Goal: Transaction & Acquisition: Purchase product/service

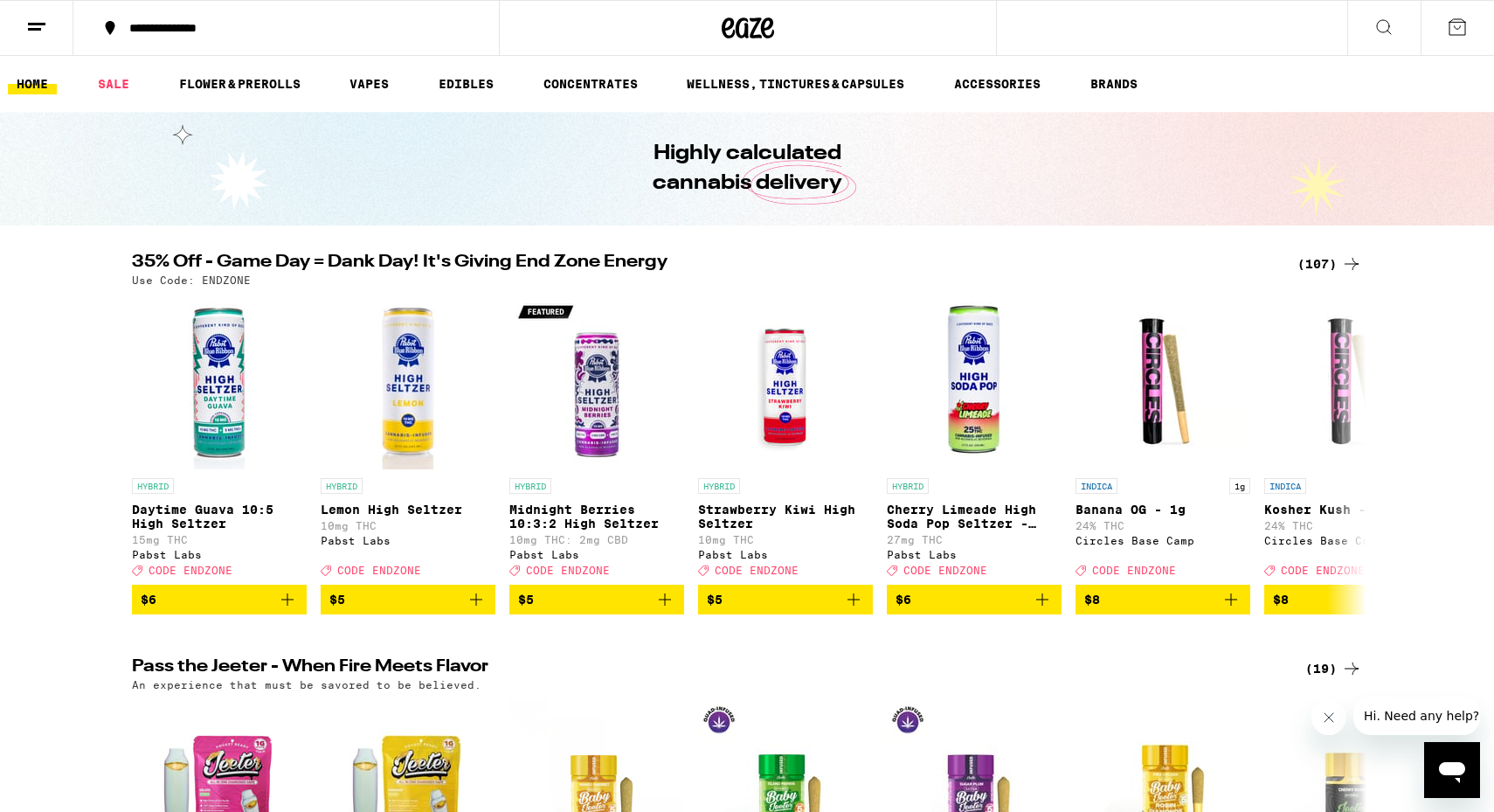
click at [1329, 253] on div "(107)" at bounding box center [1329, 264] width 64 height 21
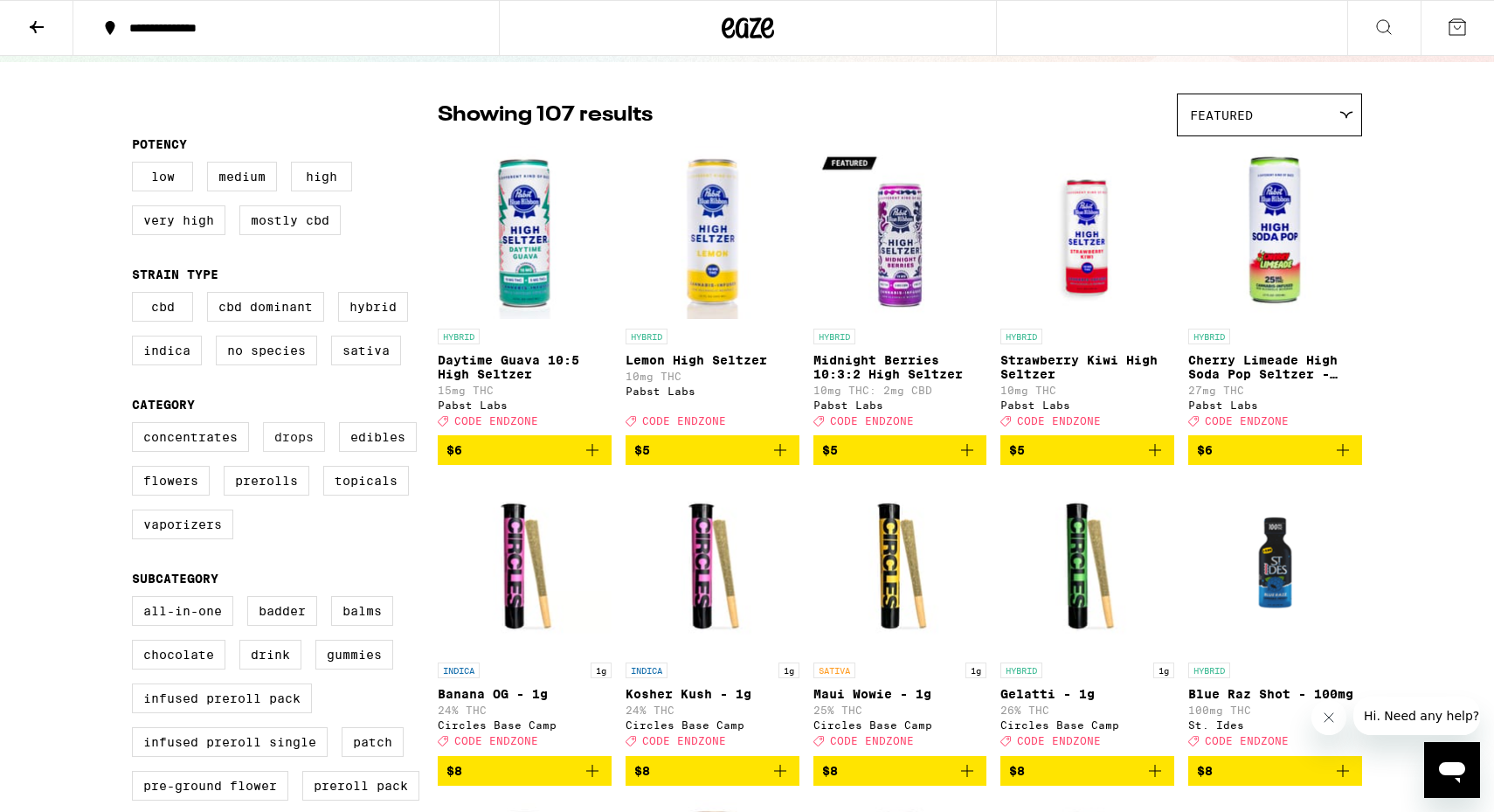
scroll to position [136, 0]
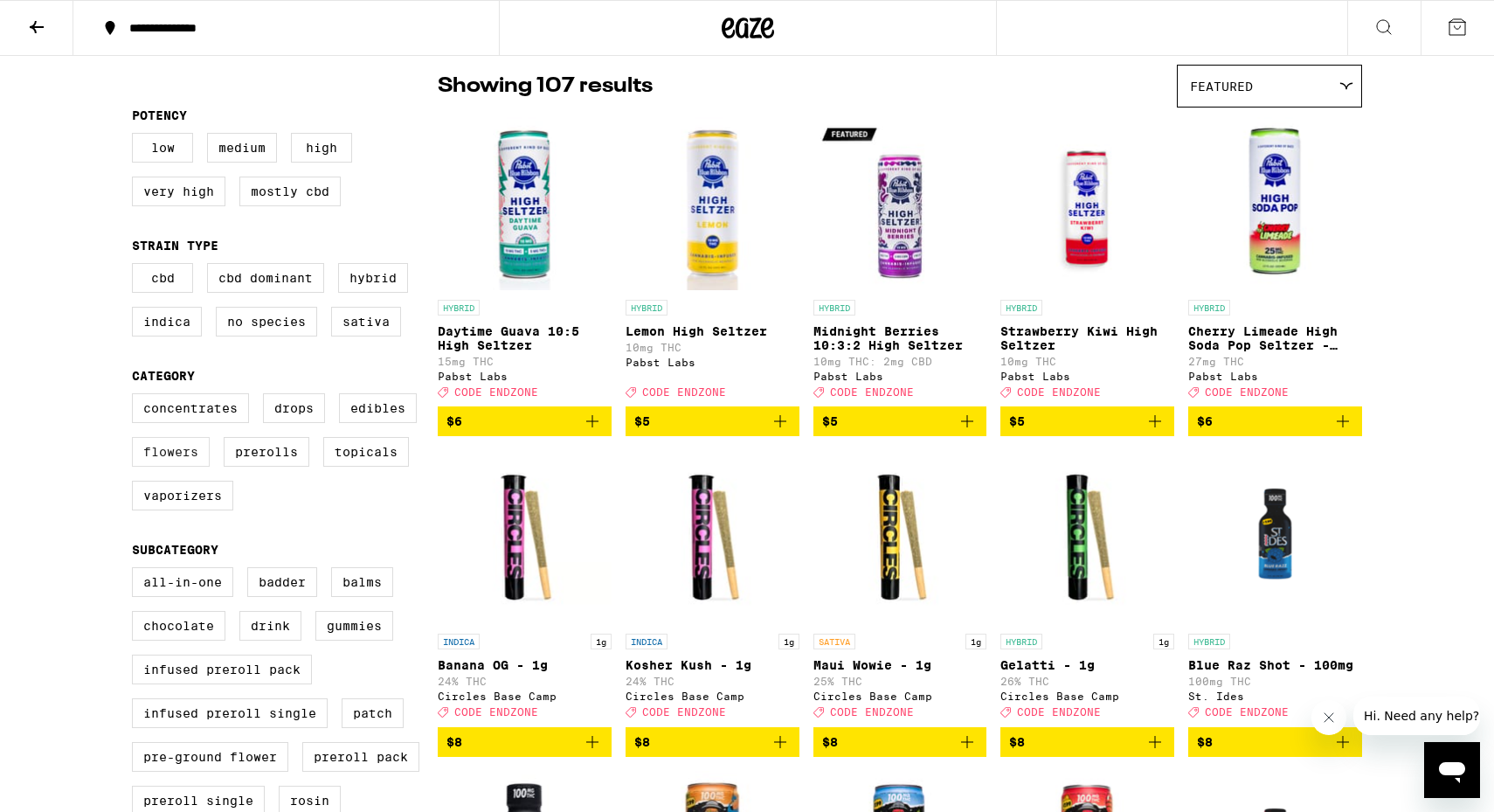
click at [181, 466] on label "Flowers" at bounding box center [171, 452] width 77 height 30
click at [136, 397] on input "Flowers" at bounding box center [135, 396] width 1 height 1
checkbox input "true"
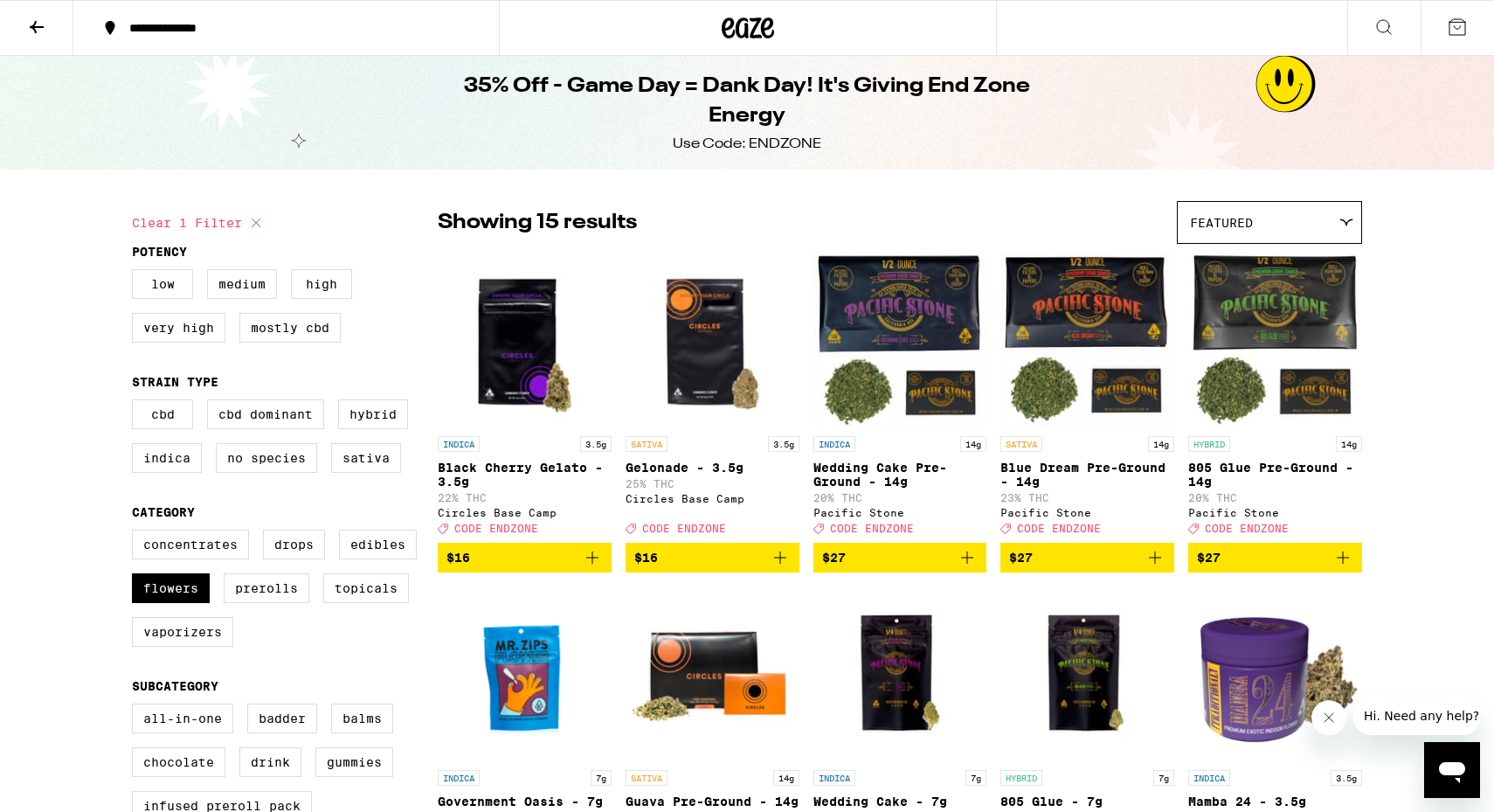
click at [34, 33] on icon at bounding box center [37, 27] width 21 height 21
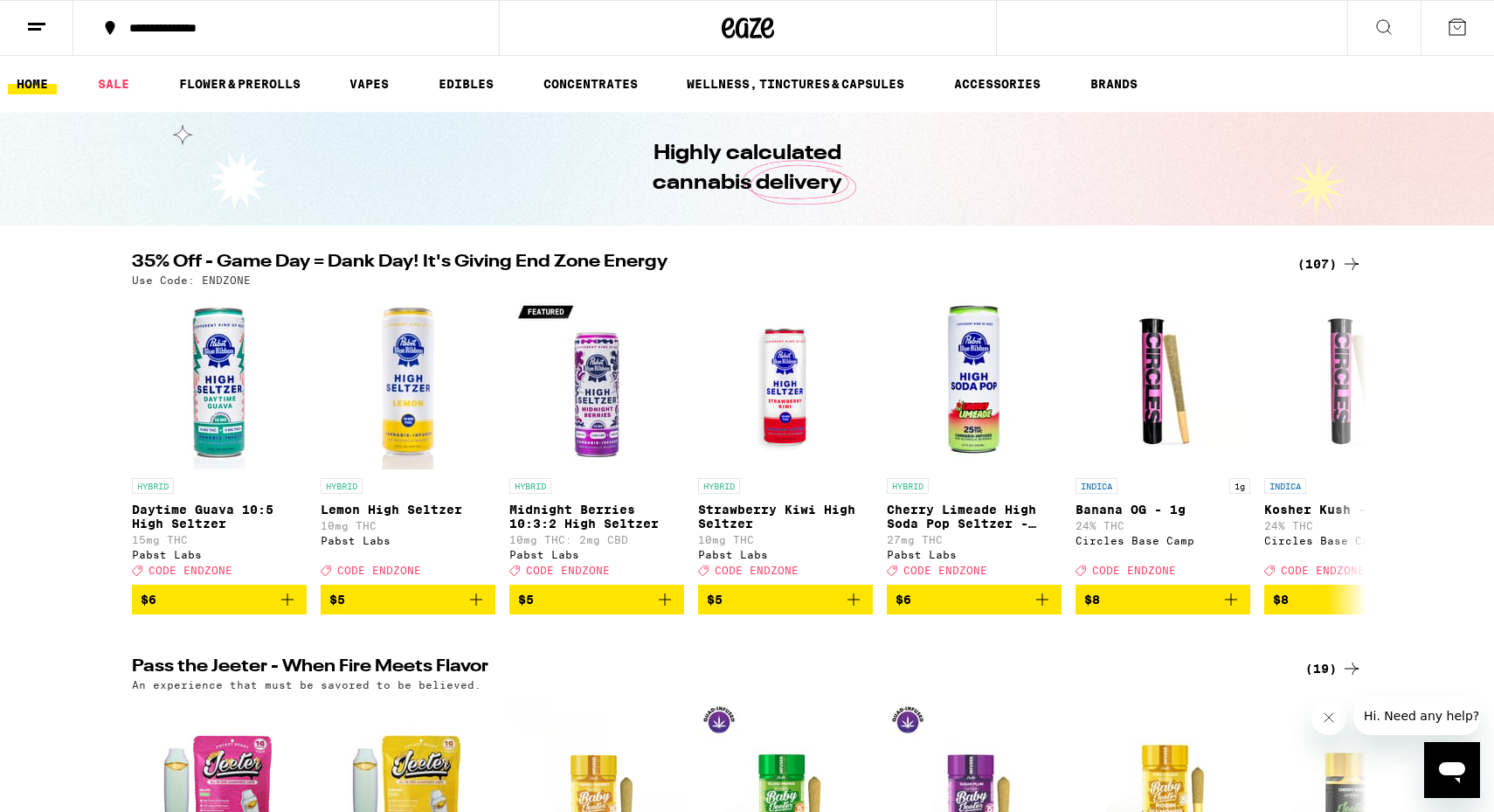
click at [265, 97] on ul "HOME SALE FLOWER & PREROLLS VAPES EDIBLES CONCENTRATES WELLNESS, TINCTURES & CA…" at bounding box center [747, 84] width 1494 height 56
click at [238, 78] on link "FLOWER & PREROLLS" at bounding box center [240, 84] width 139 height 21
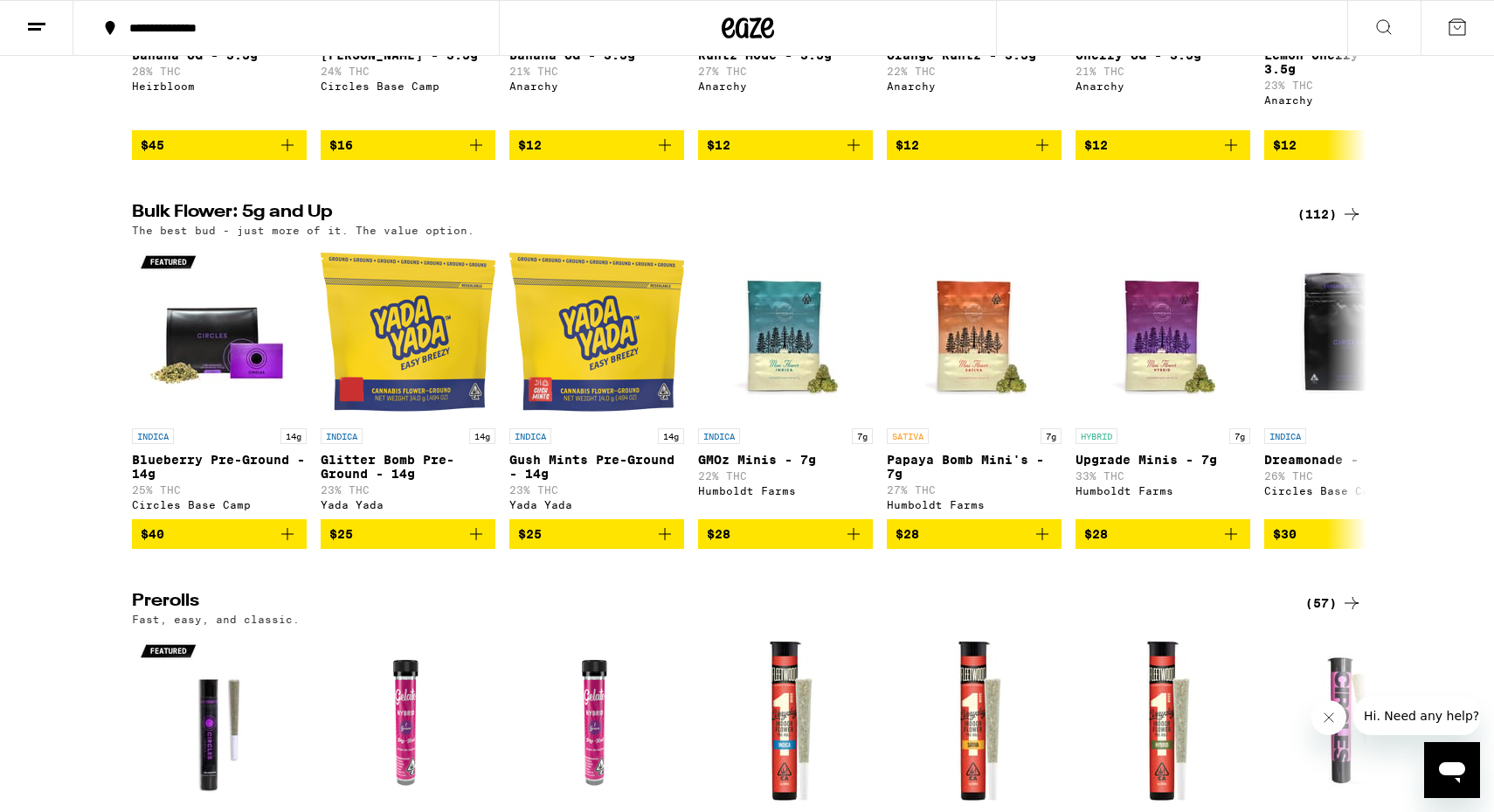
scroll to position [443, 0]
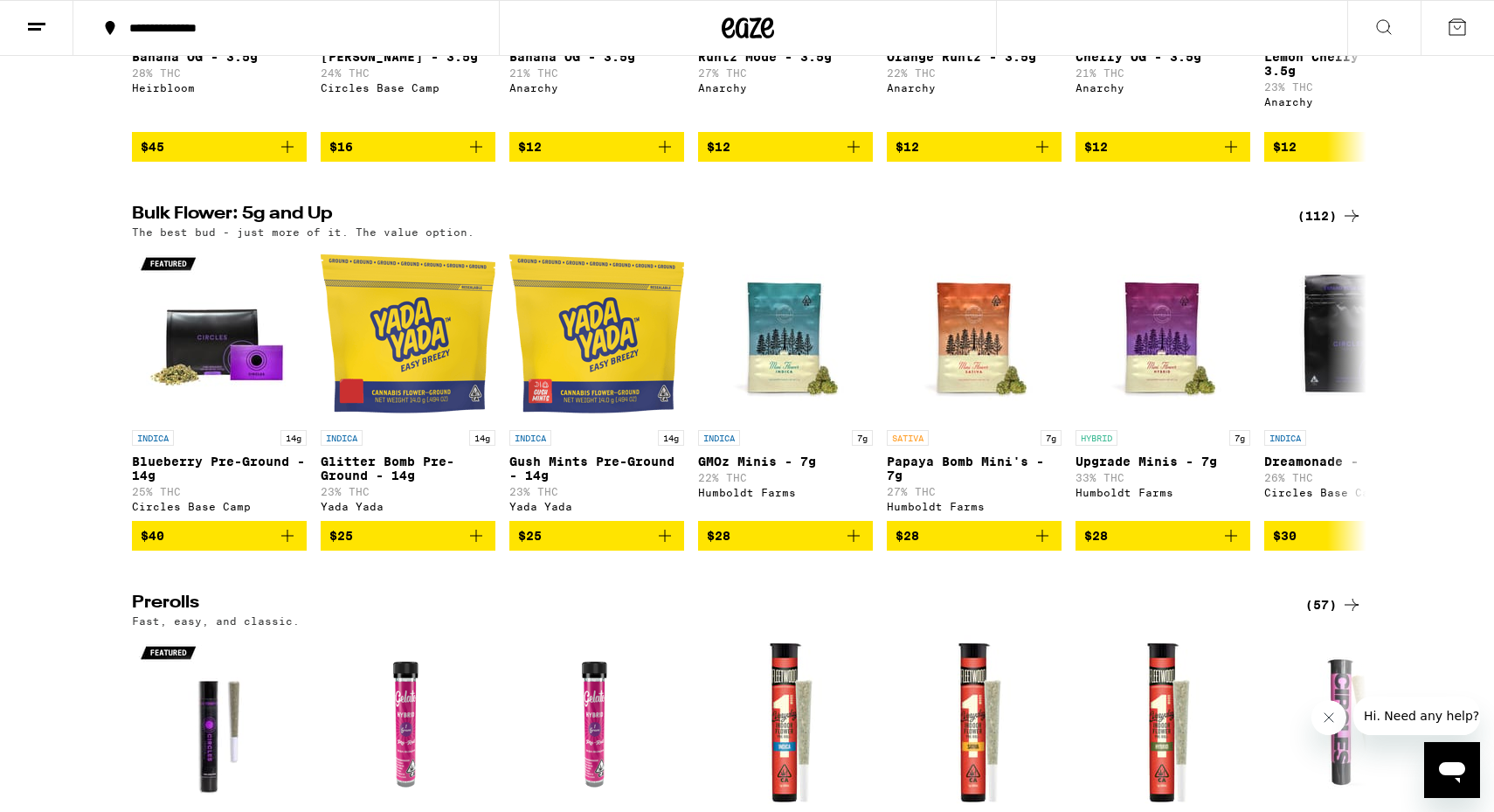
click at [1332, 226] on div "(112)" at bounding box center [1329, 216] width 64 height 21
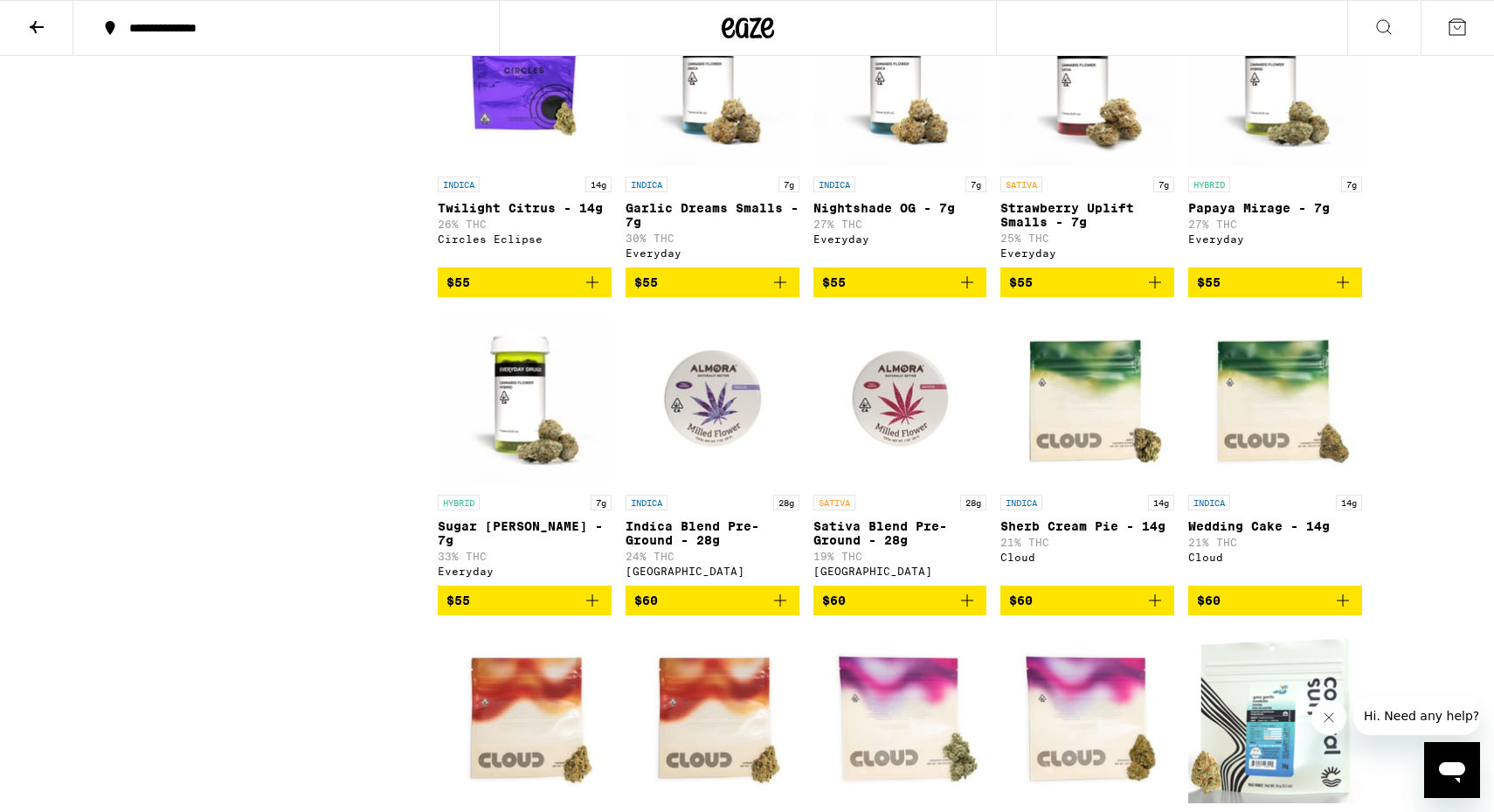
scroll to position [3142, 0]
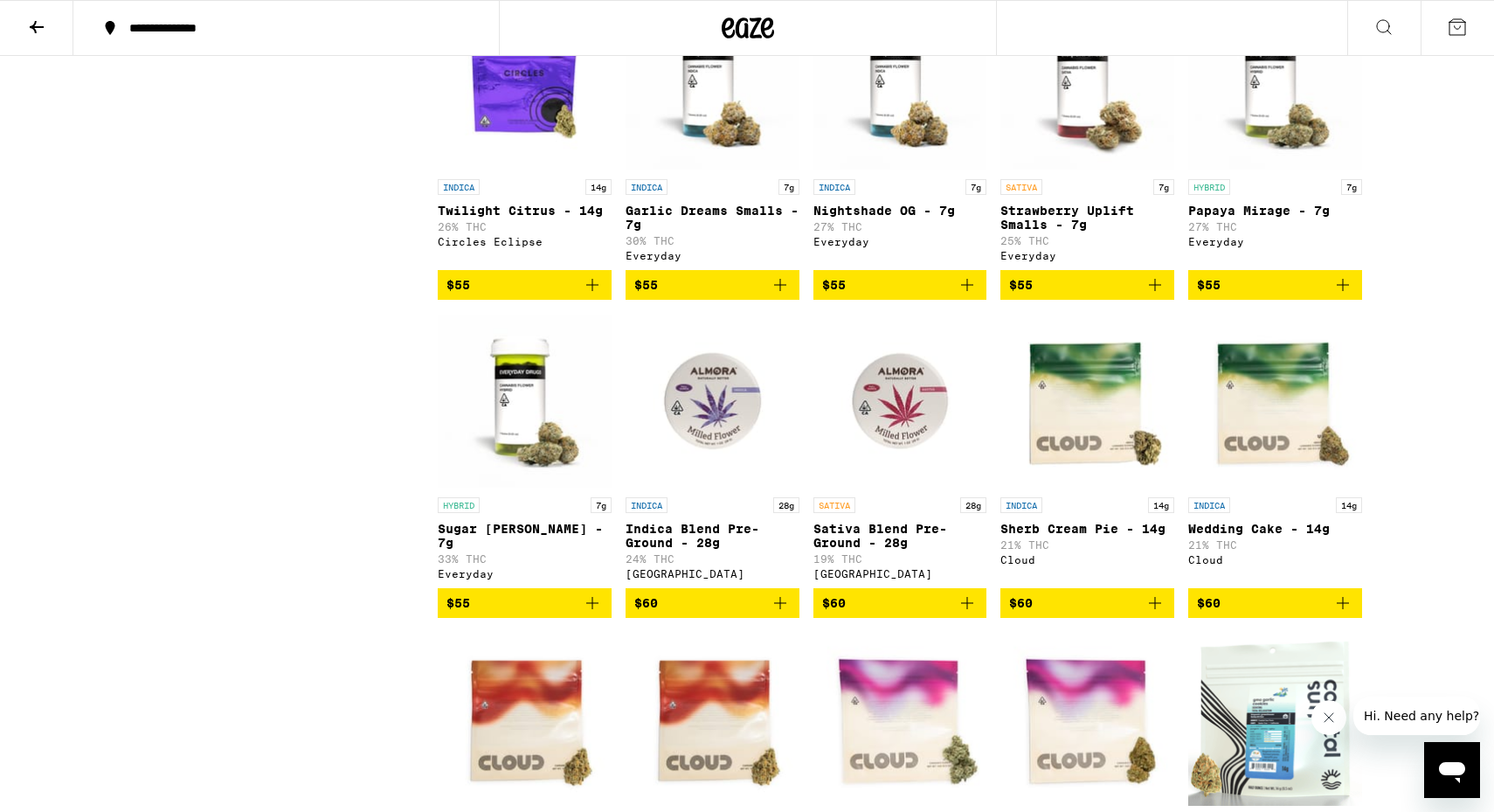
click at [1162, 296] on icon "Add to bag" at bounding box center [1155, 285] width 21 height 21
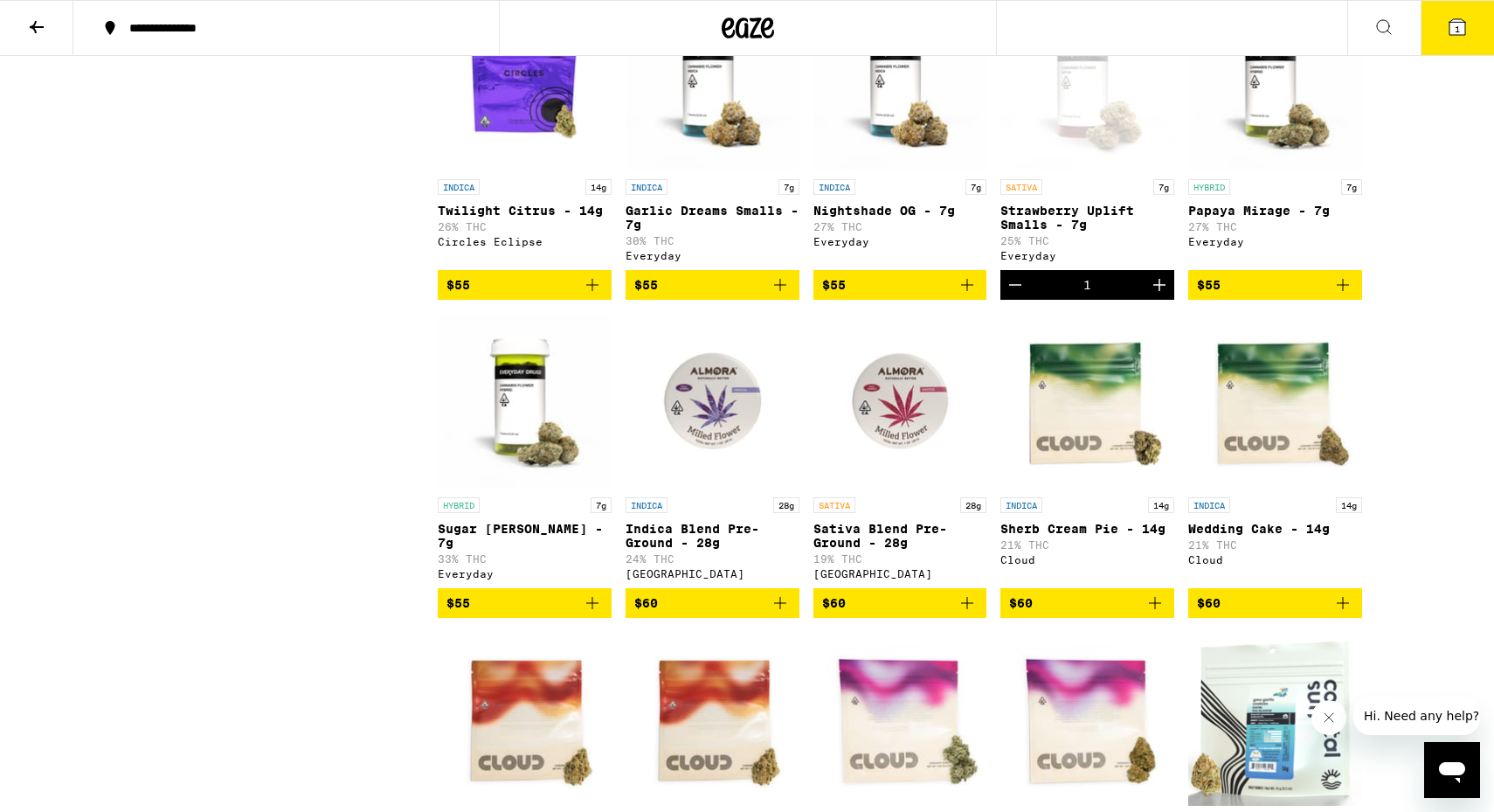
click at [601, 613] on icon "Add to bag" at bounding box center [592, 603] width 21 height 21
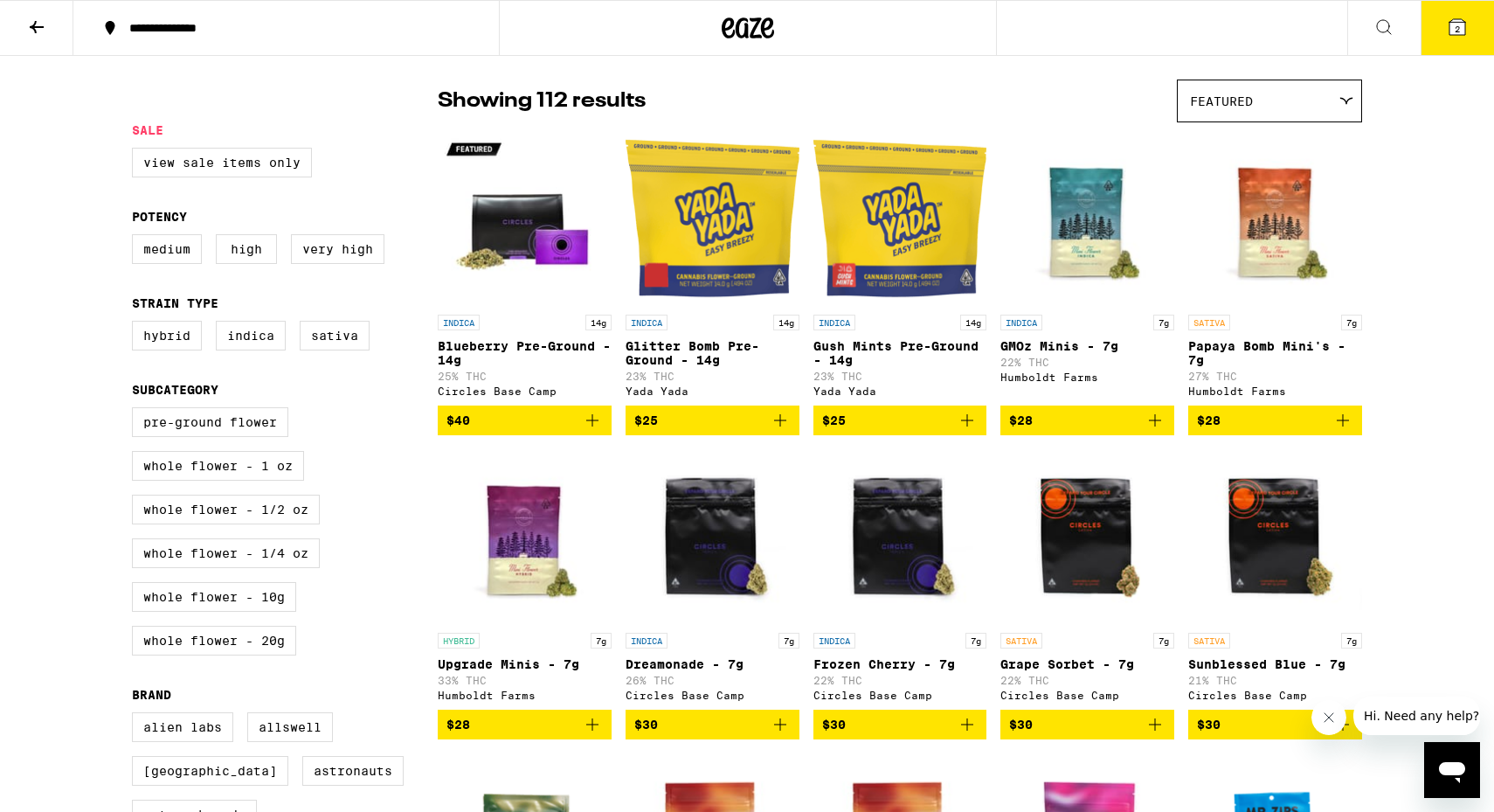
scroll to position [0, 0]
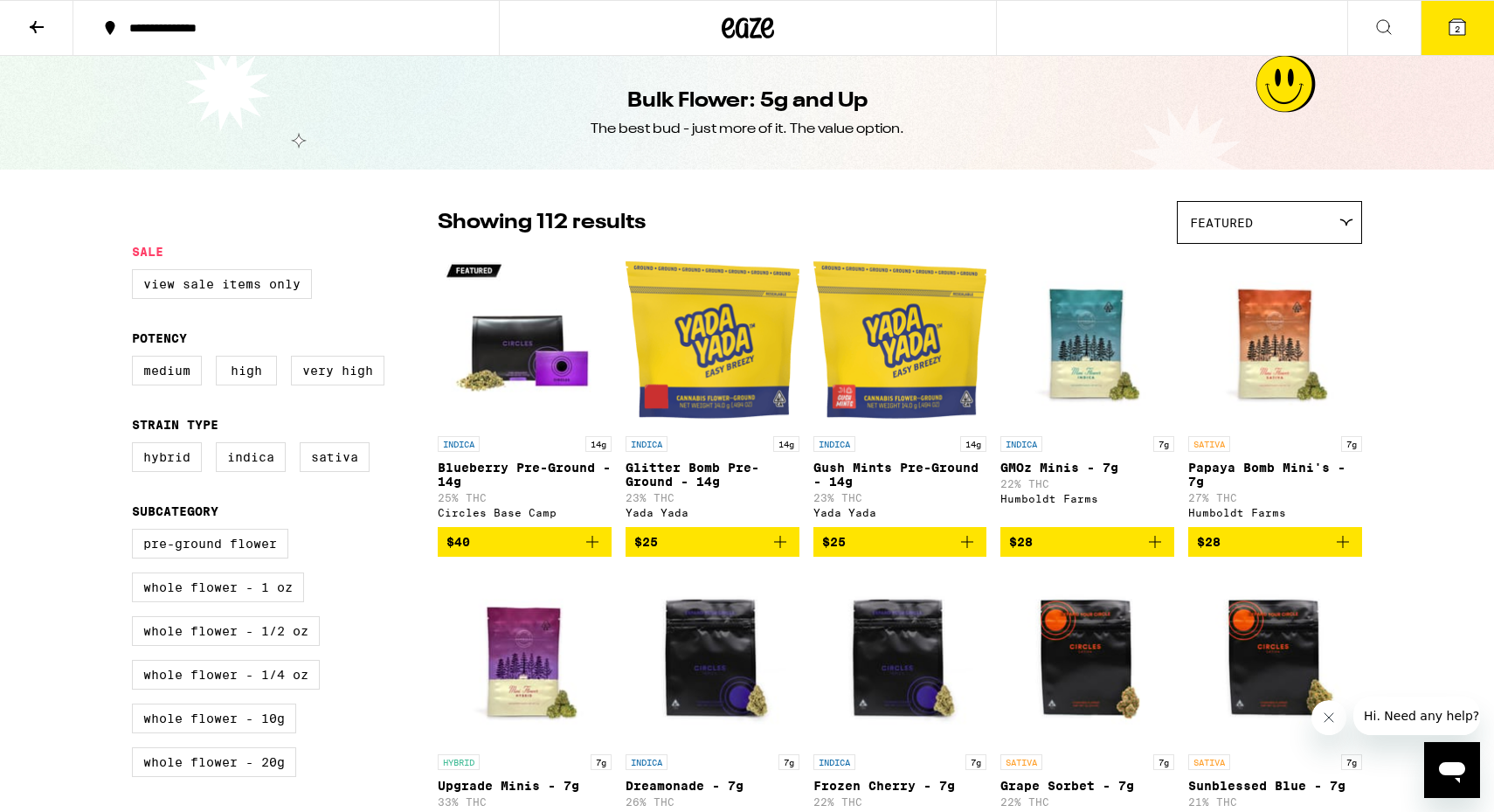
click at [40, 42] on button at bounding box center [36, 28] width 73 height 55
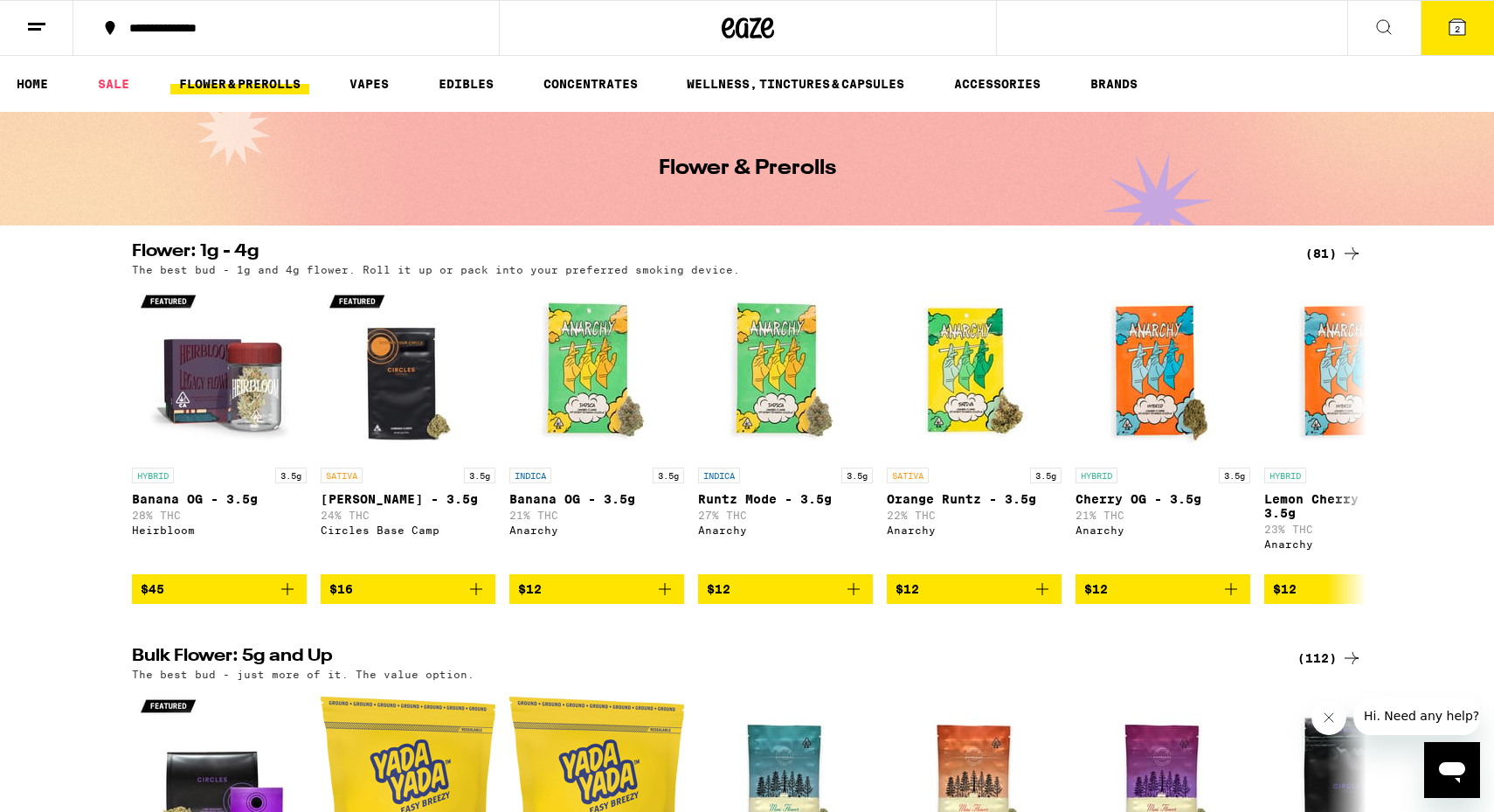
click at [1348, 261] on icon at bounding box center [1352, 253] width 21 height 21
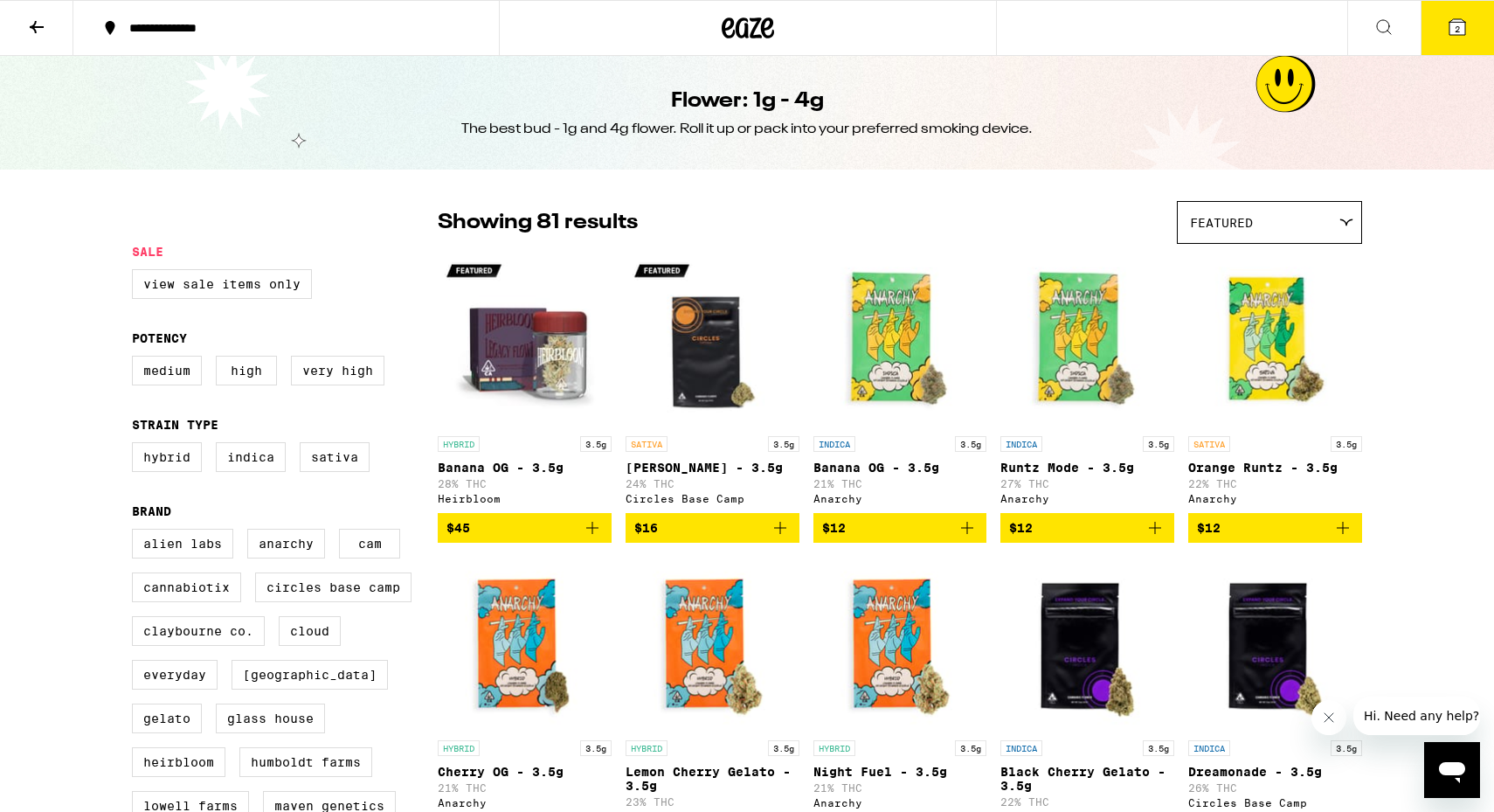
click at [23, 32] on button at bounding box center [36, 28] width 73 height 55
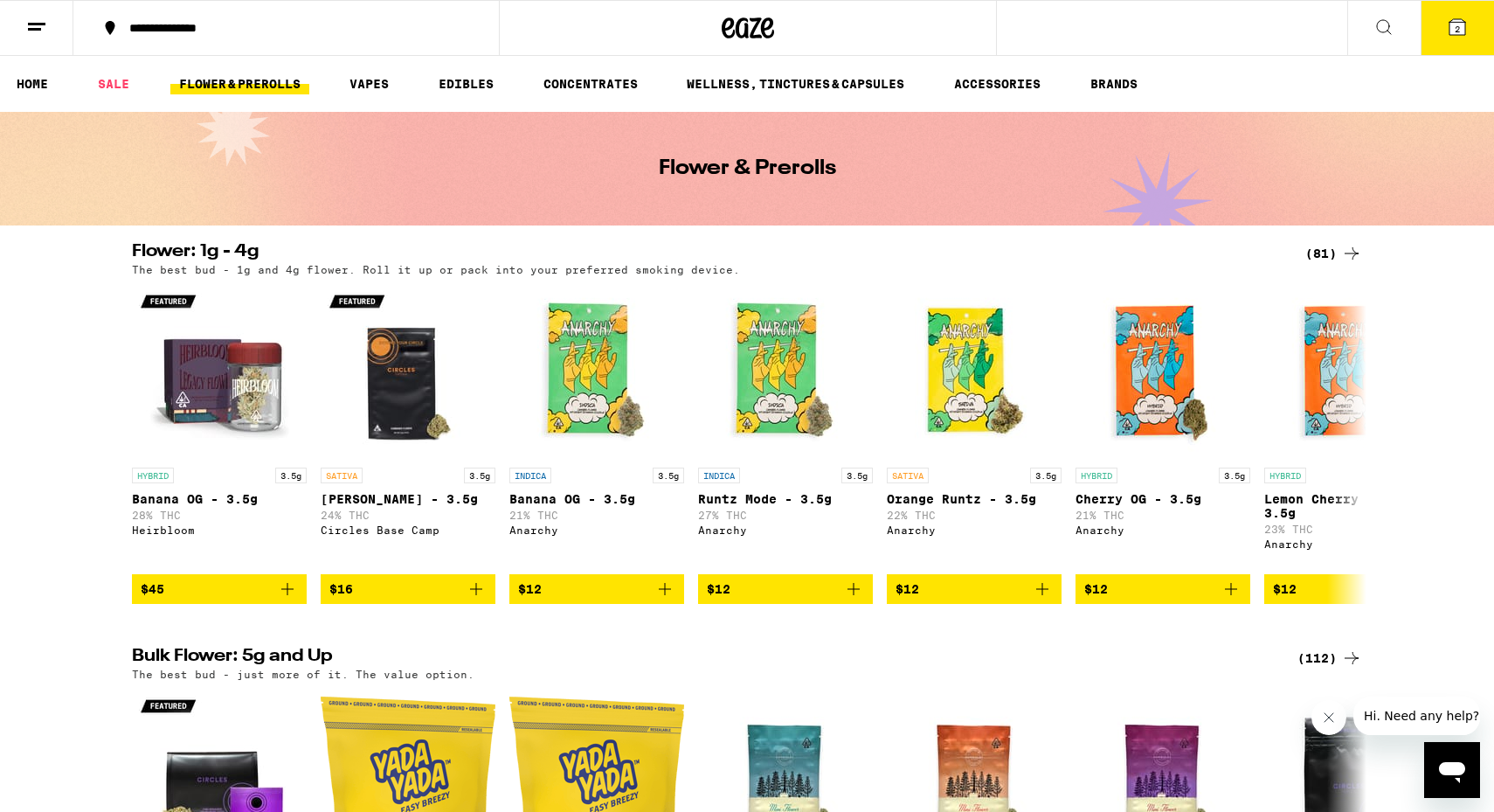
click at [37, 69] on ul "HOME SALE FLOWER & PREROLLS VAPES EDIBLES CONCENTRATES WELLNESS, TINCTURES & CA…" at bounding box center [747, 84] width 1494 height 56
click at [25, 86] on link "HOME" at bounding box center [33, 84] width 49 height 21
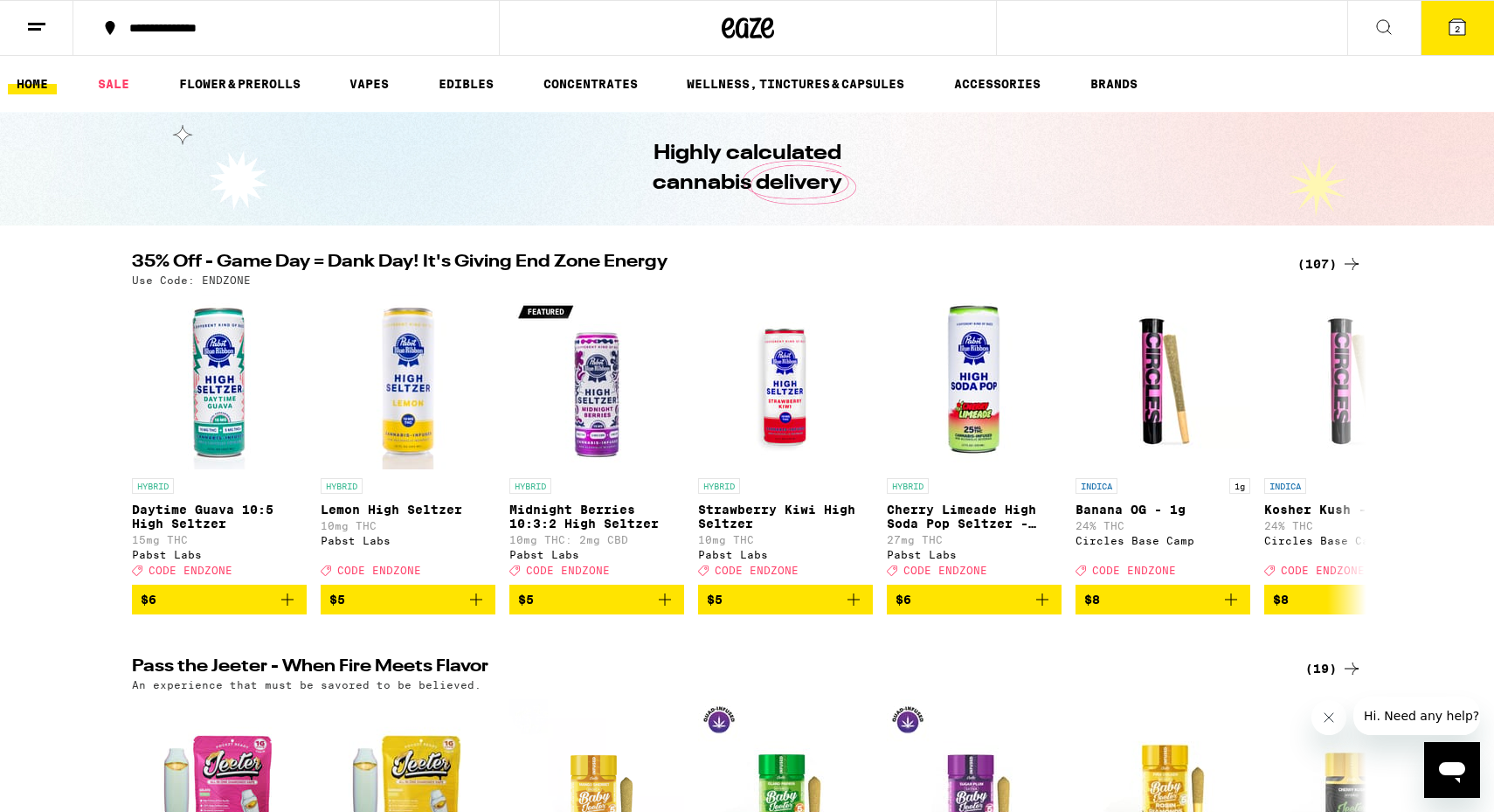
click at [1344, 261] on icon at bounding box center [1352, 264] width 21 height 21
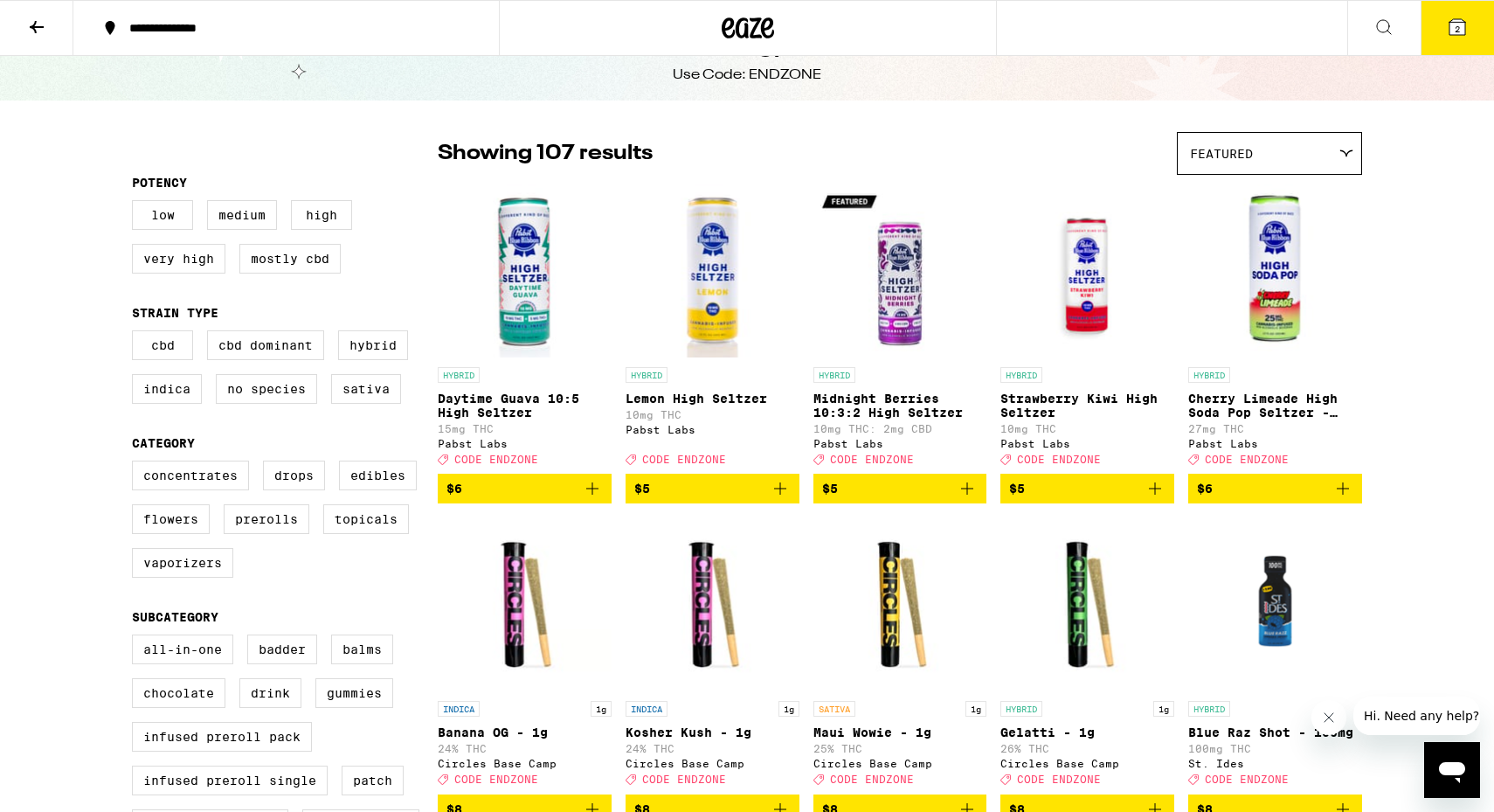
scroll to position [69, 0]
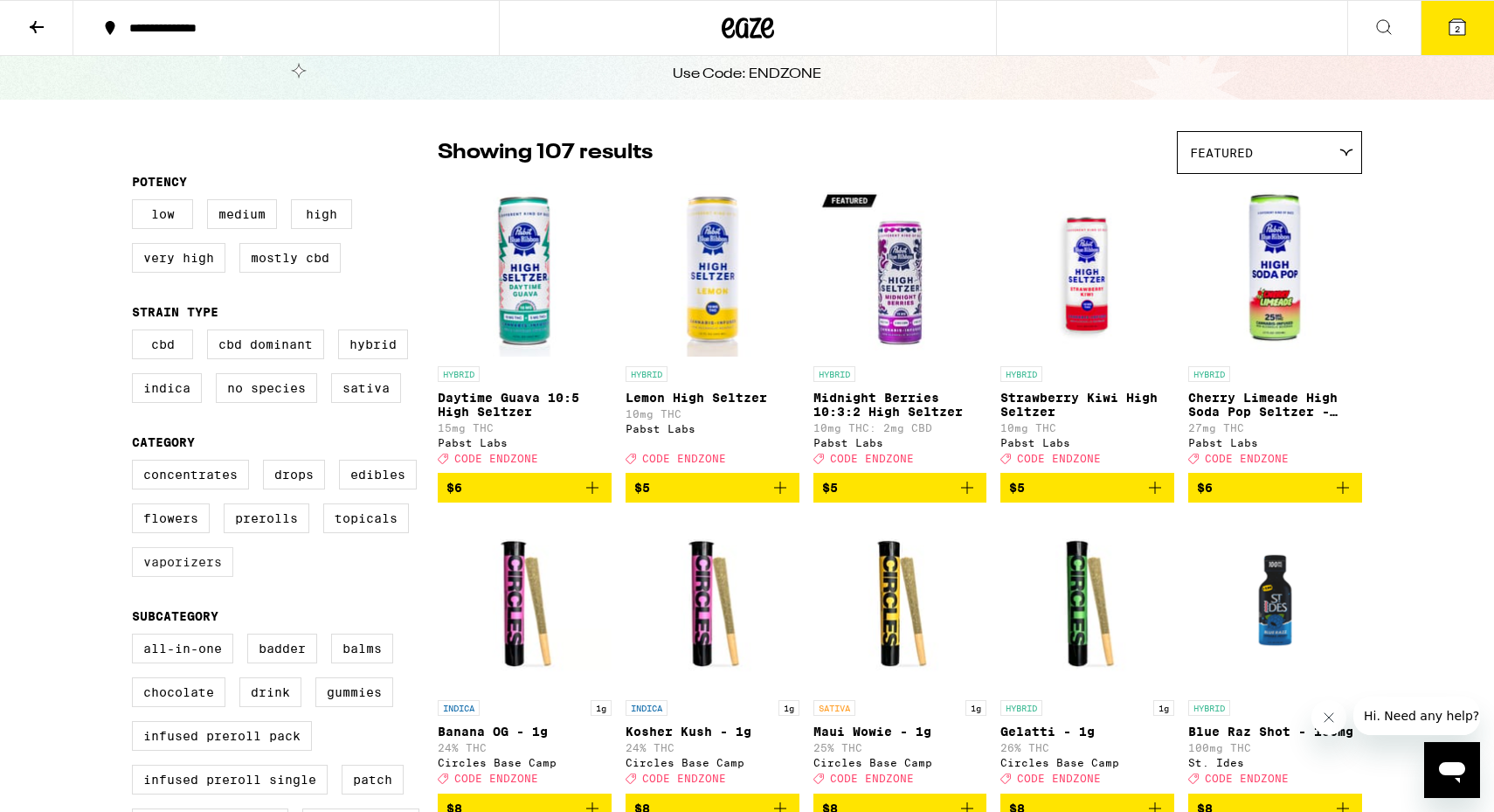
click at [195, 571] on label "Vaporizers" at bounding box center [182, 562] width 101 height 30
click at [136, 463] on input "Vaporizers" at bounding box center [135, 462] width 1 height 1
checkbox input "true"
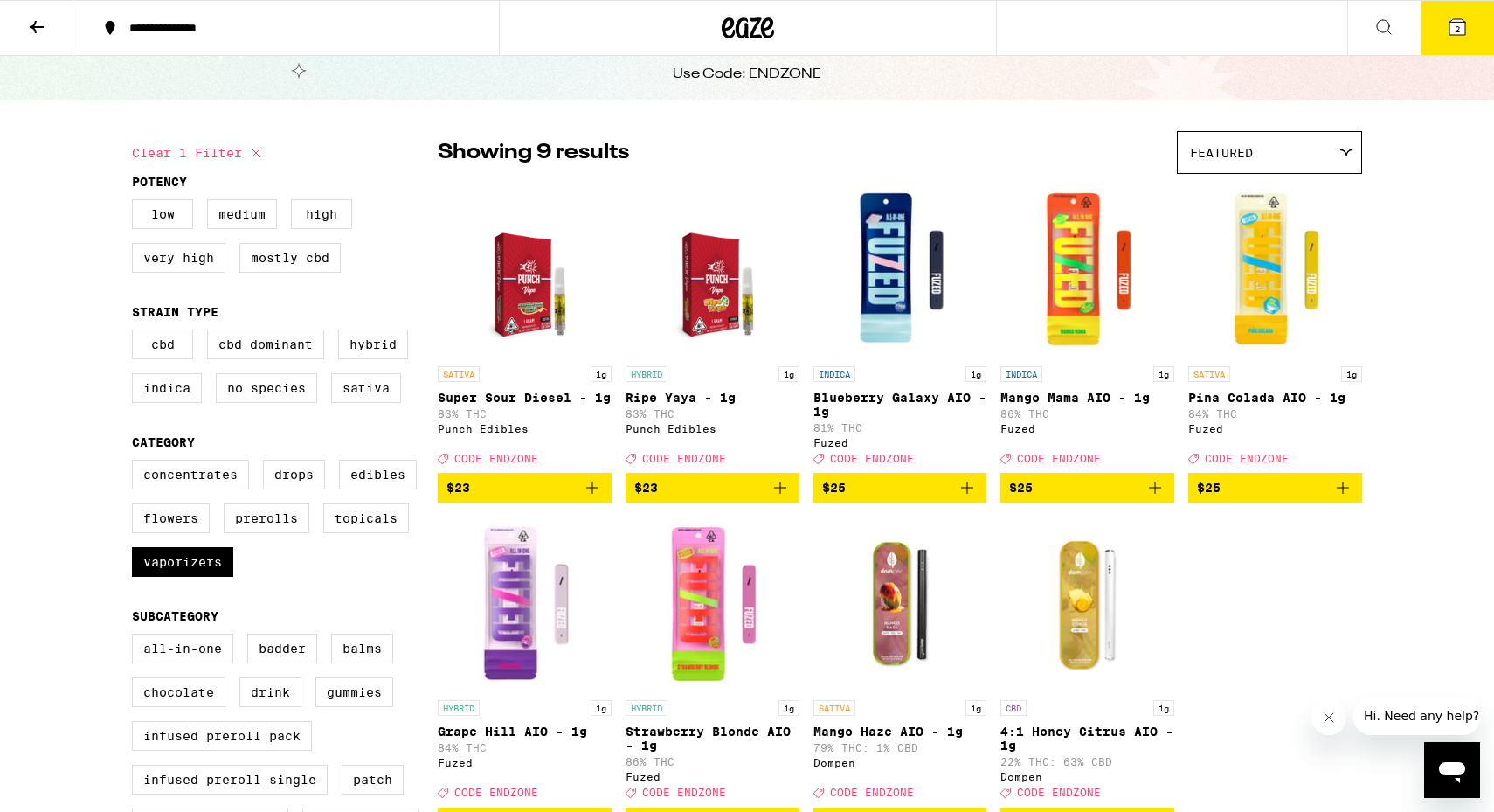
click at [606, 501] on button "$23" at bounding box center [525, 487] width 174 height 30
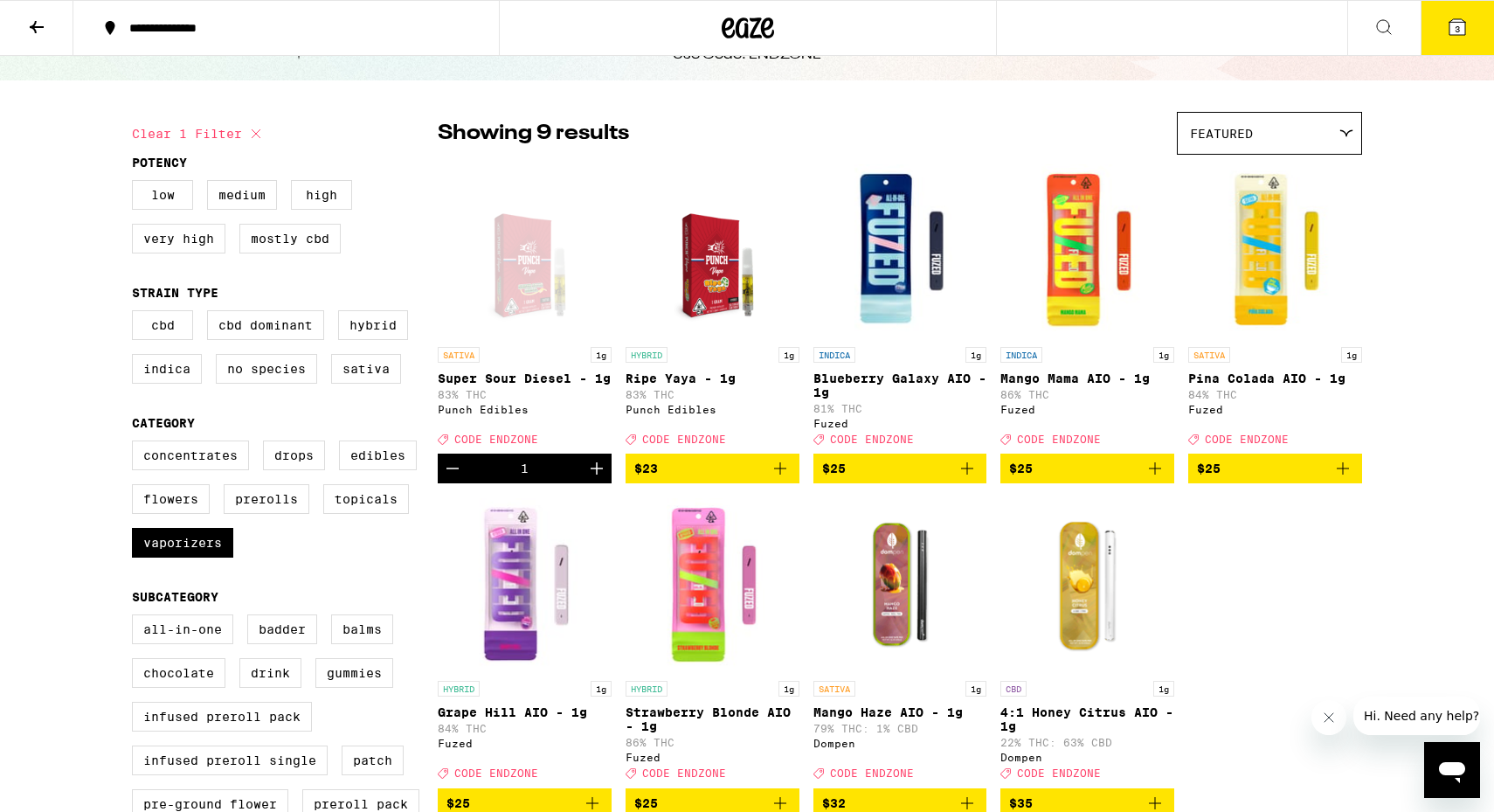
scroll to position [91, 0]
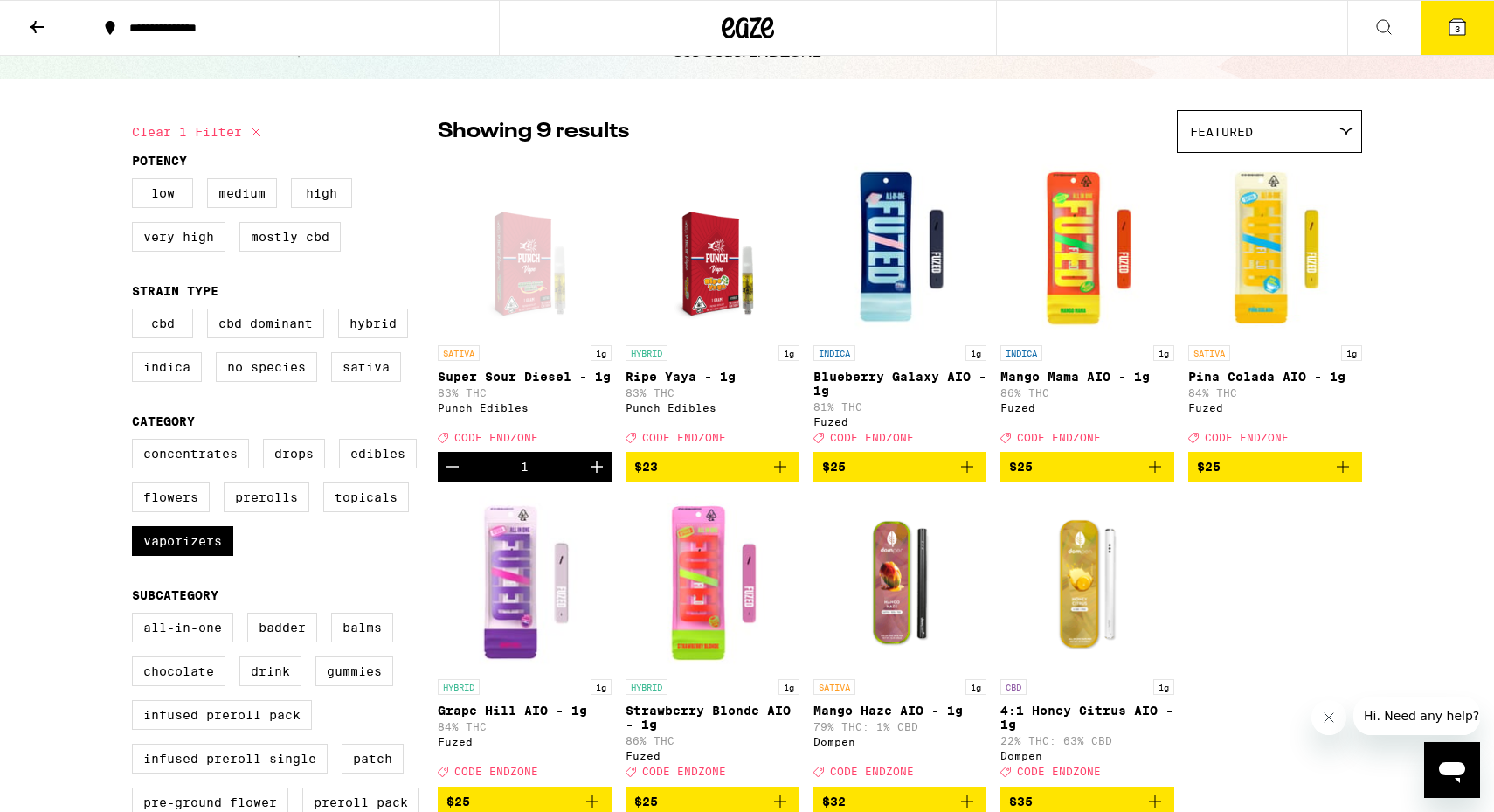
click at [1429, 48] on button "3" at bounding box center [1457, 28] width 73 height 55
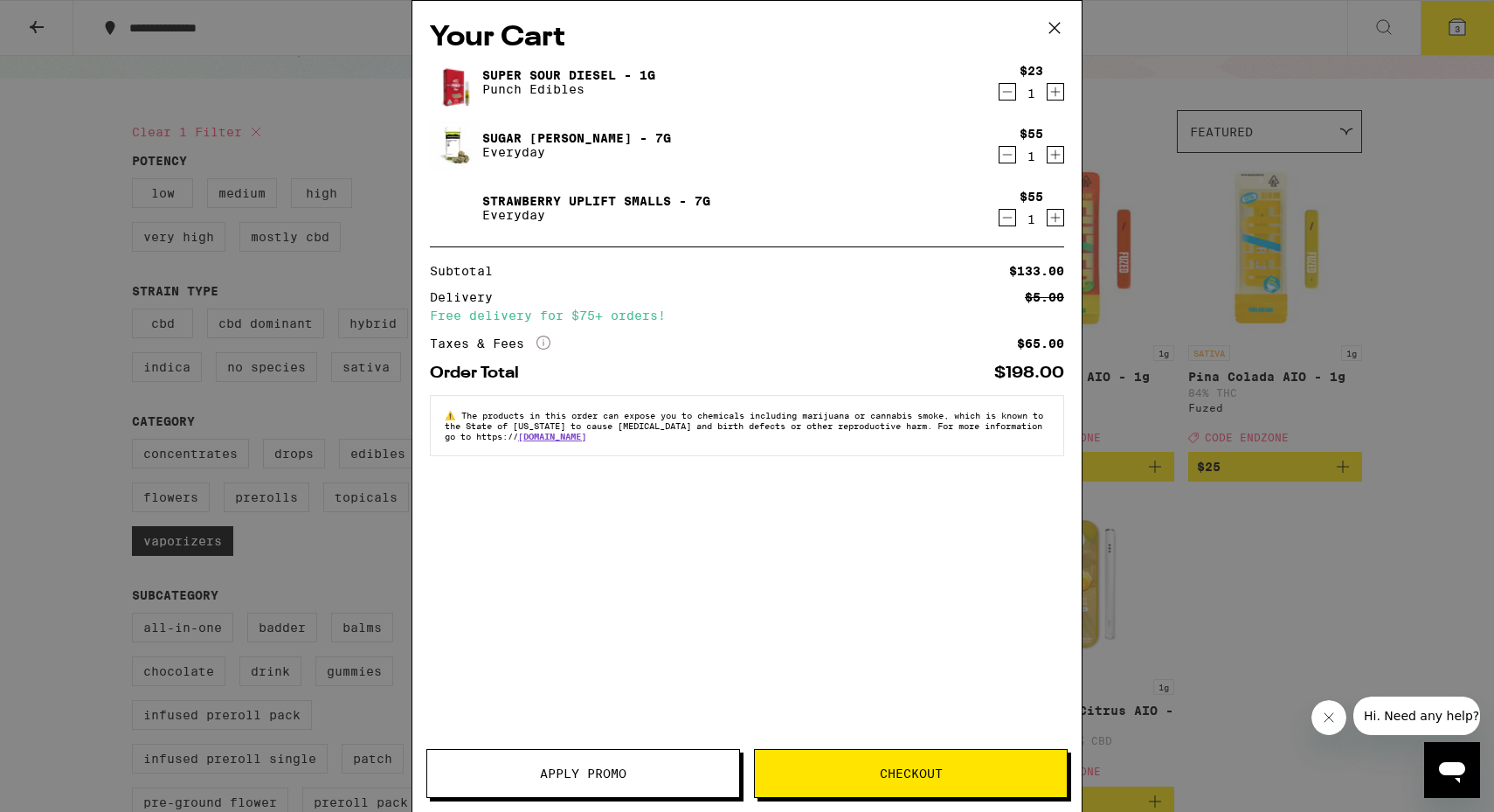
click at [509, 762] on button "Apply Promo" at bounding box center [583, 773] width 314 height 49
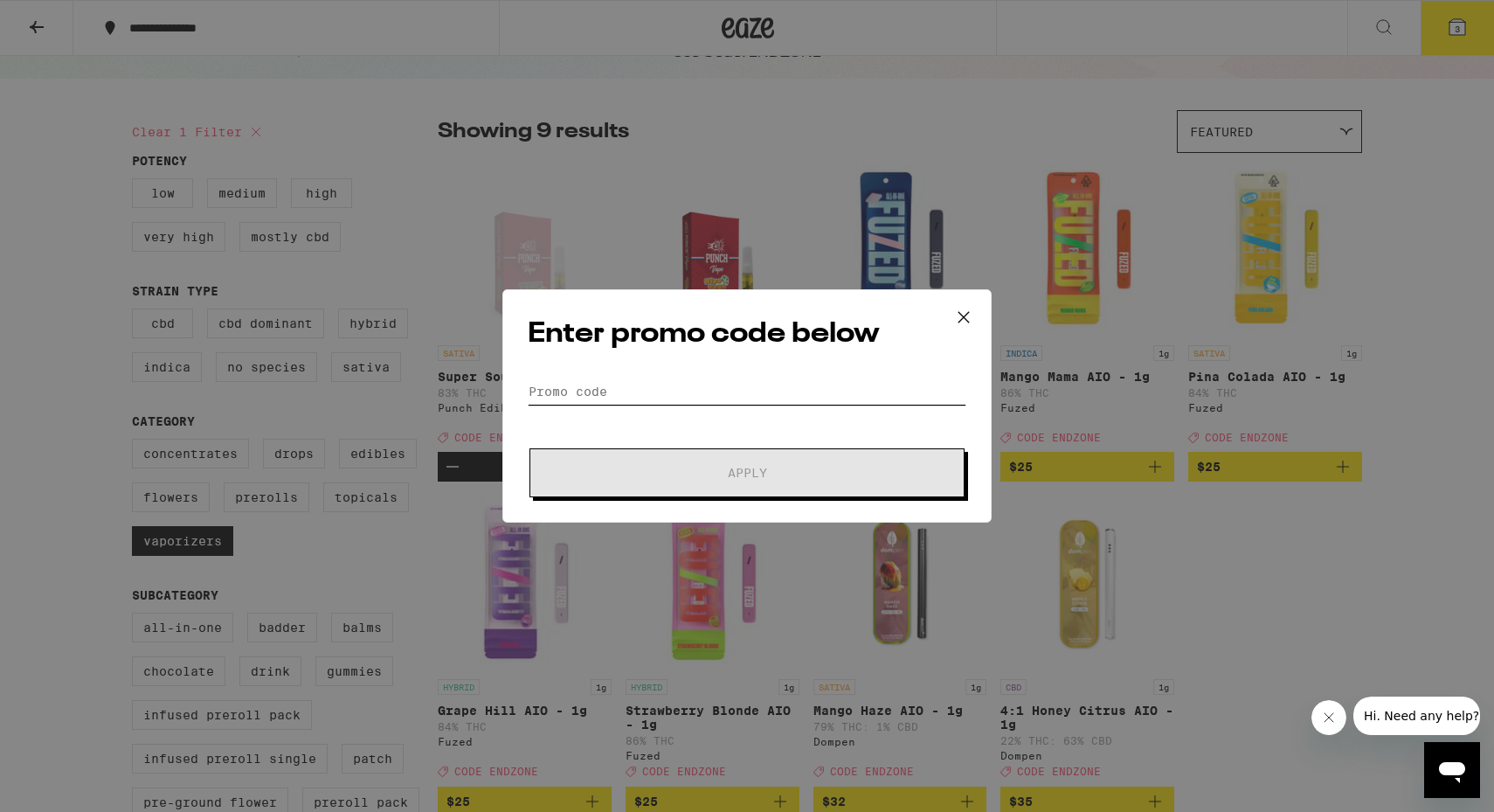
click at [743, 400] on input "Promo Code" at bounding box center [747, 391] width 439 height 26
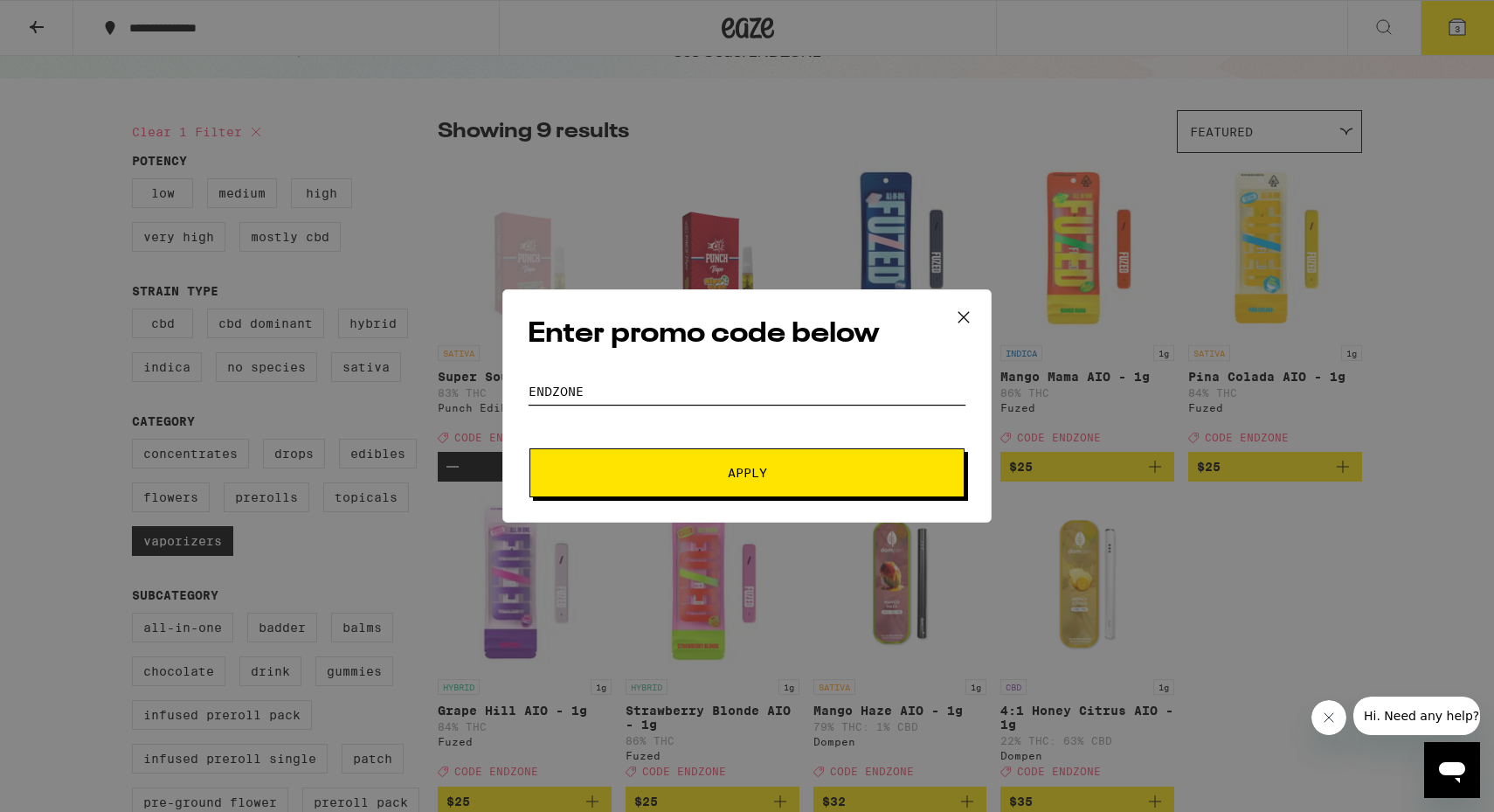
type input "endzone"
click at [530, 449] on button "Apply" at bounding box center [747, 473] width 436 height 49
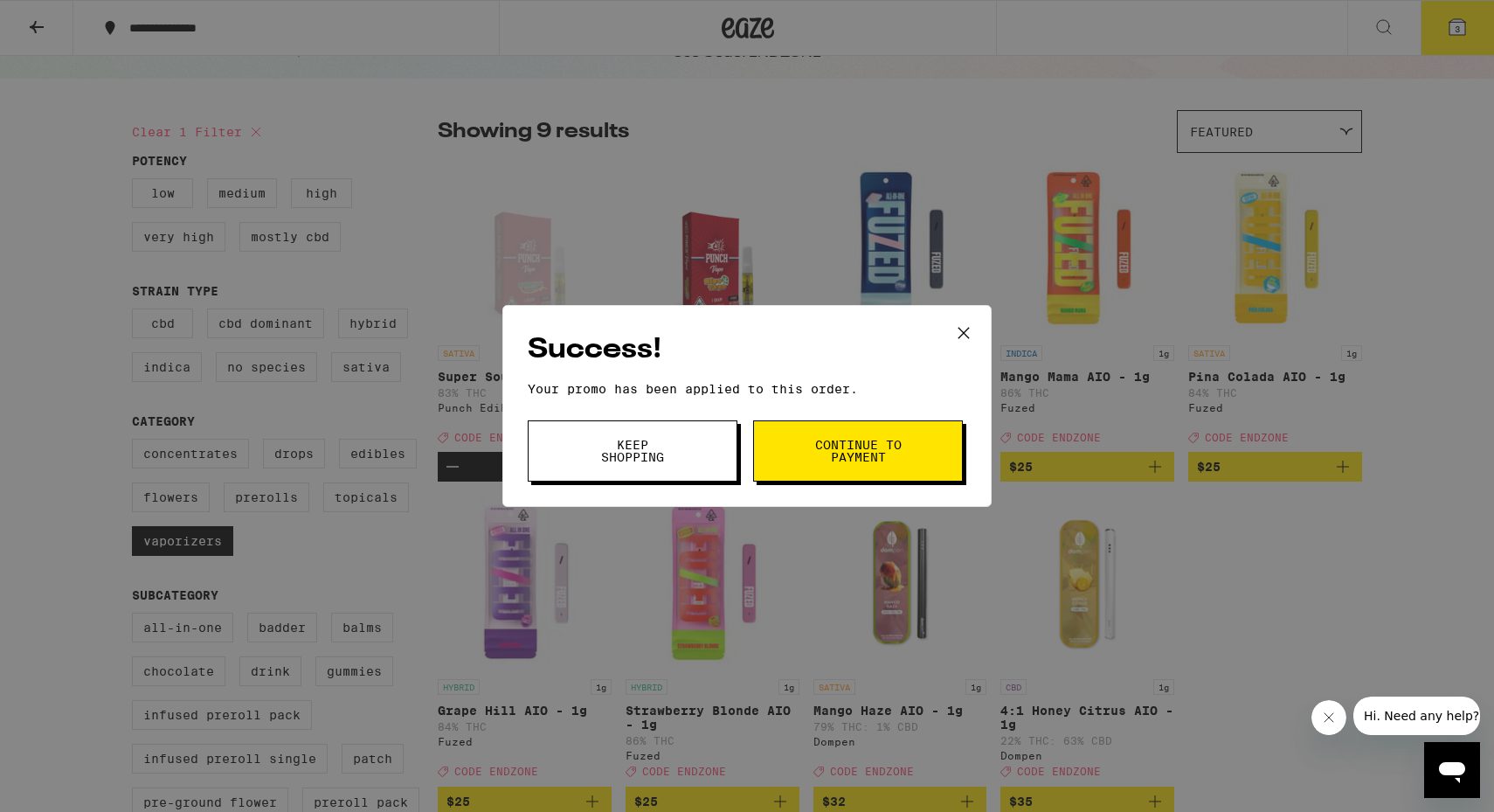
click at [871, 449] on span "Continue to payment" at bounding box center [858, 451] width 89 height 25
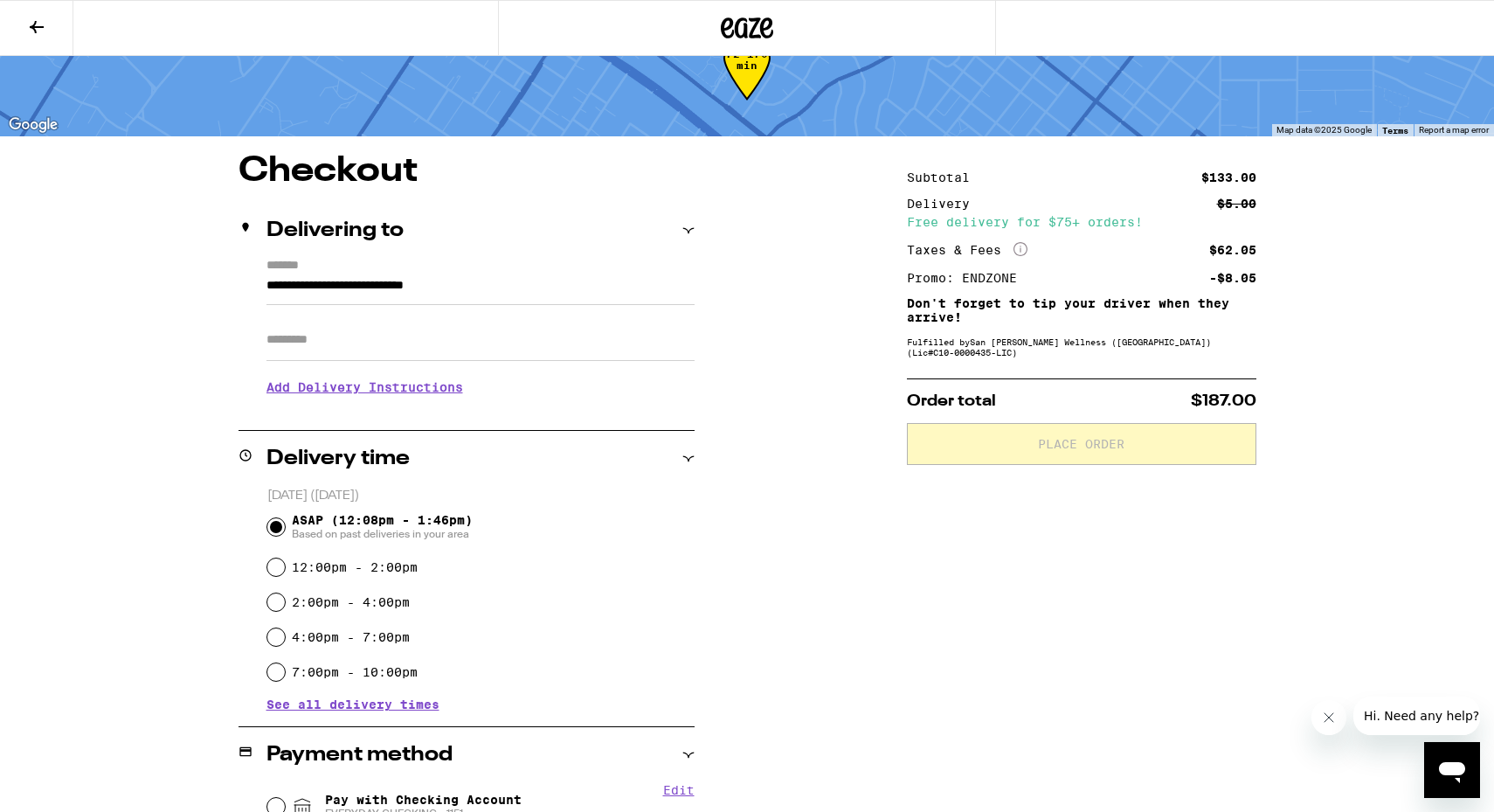
scroll to position [60, 0]
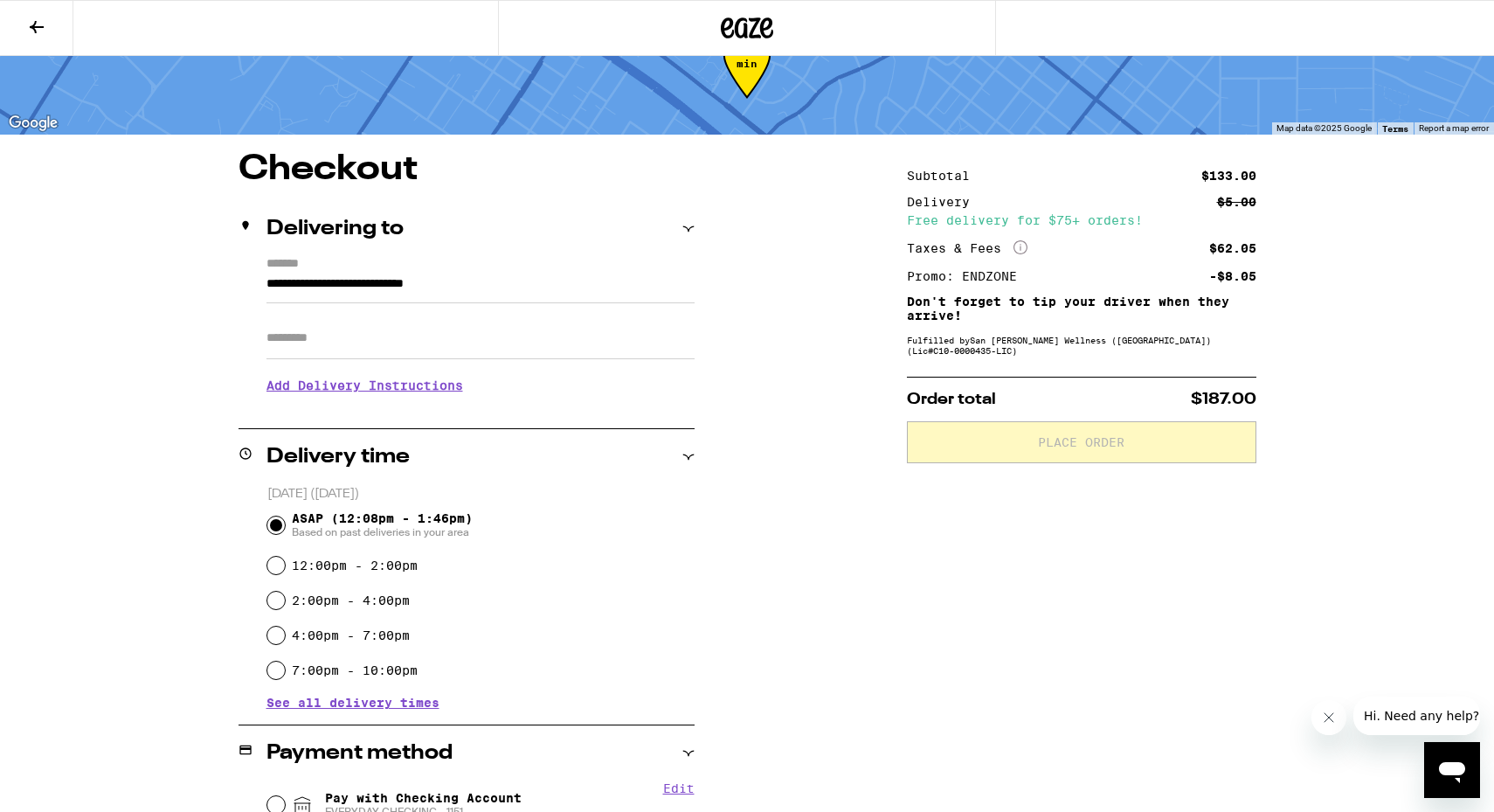
click at [393, 341] on input "Apt/Suite" at bounding box center [480, 339] width 428 height 42
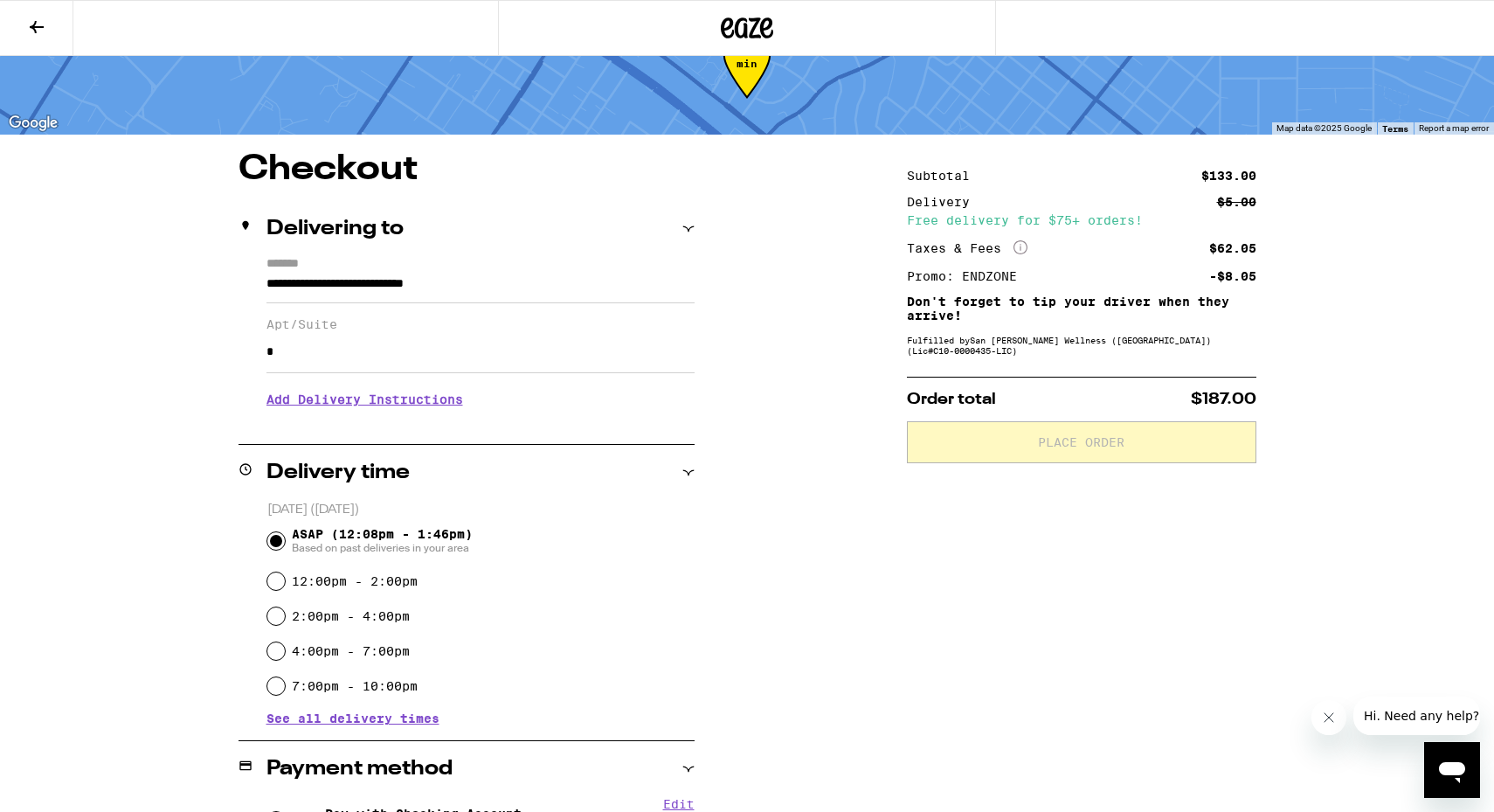
type input "*"
click at [855, 440] on div "**********" at bounding box center [747, 671] width 1258 height 1039
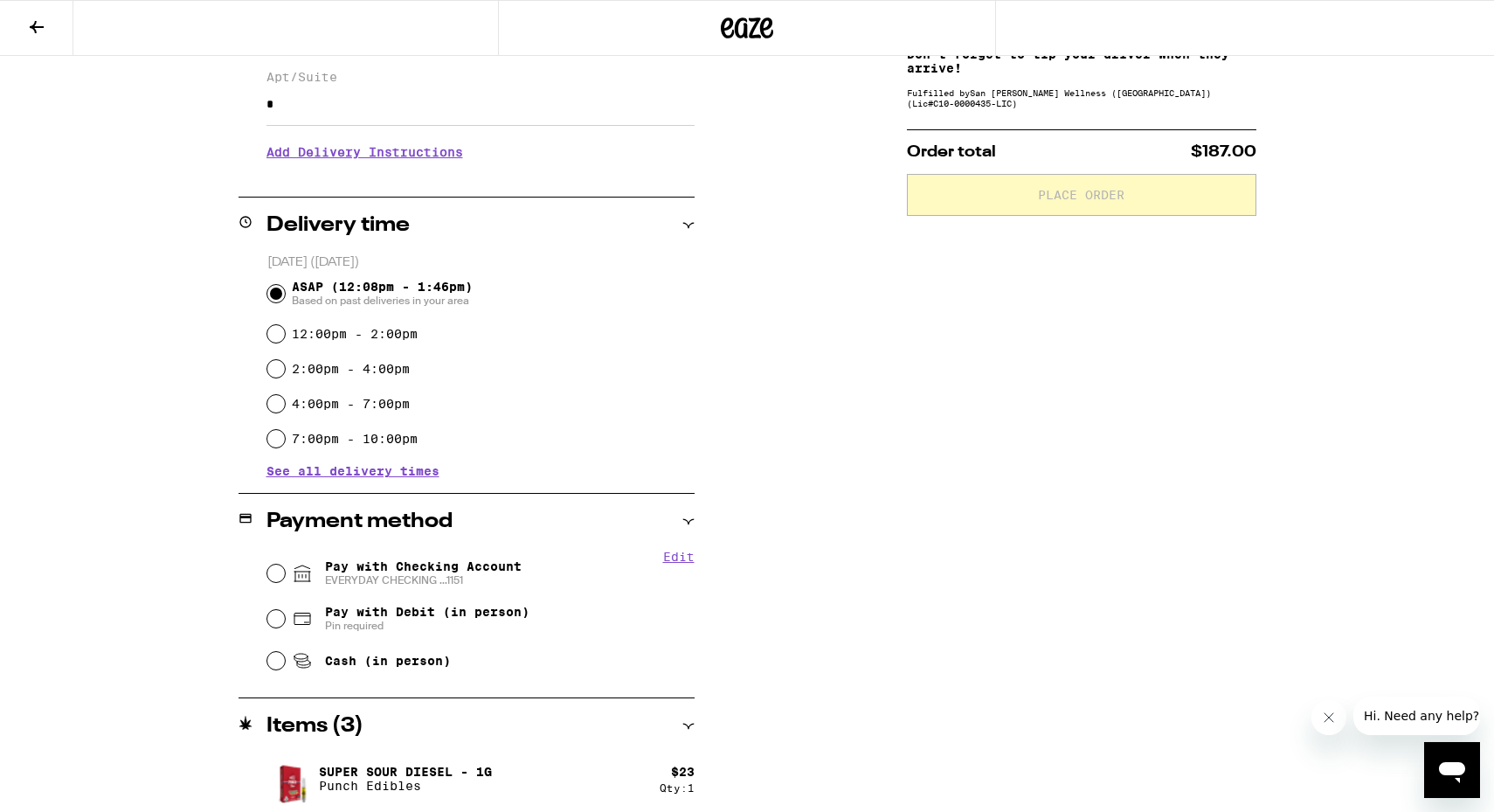
scroll to position [439, 0]
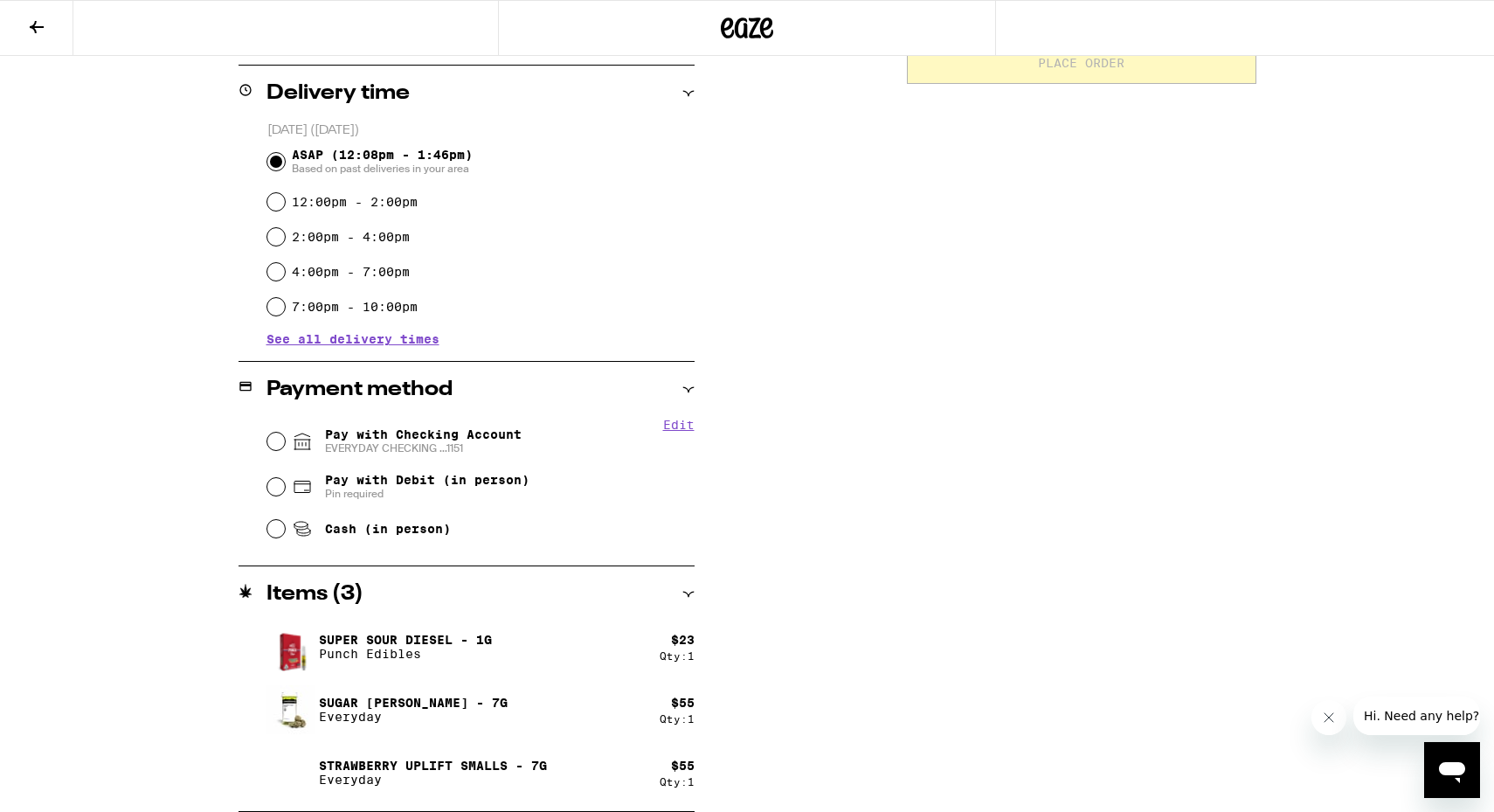
click at [355, 450] on span "EVERYDAY CHECKING ...1151" at bounding box center [422, 449] width 196 height 14
click at [285, 450] on input "Pay with Checking Account EVERYDAY CHECKING ...1151" at bounding box center [276, 442] width 18 height 18
radio input "true"
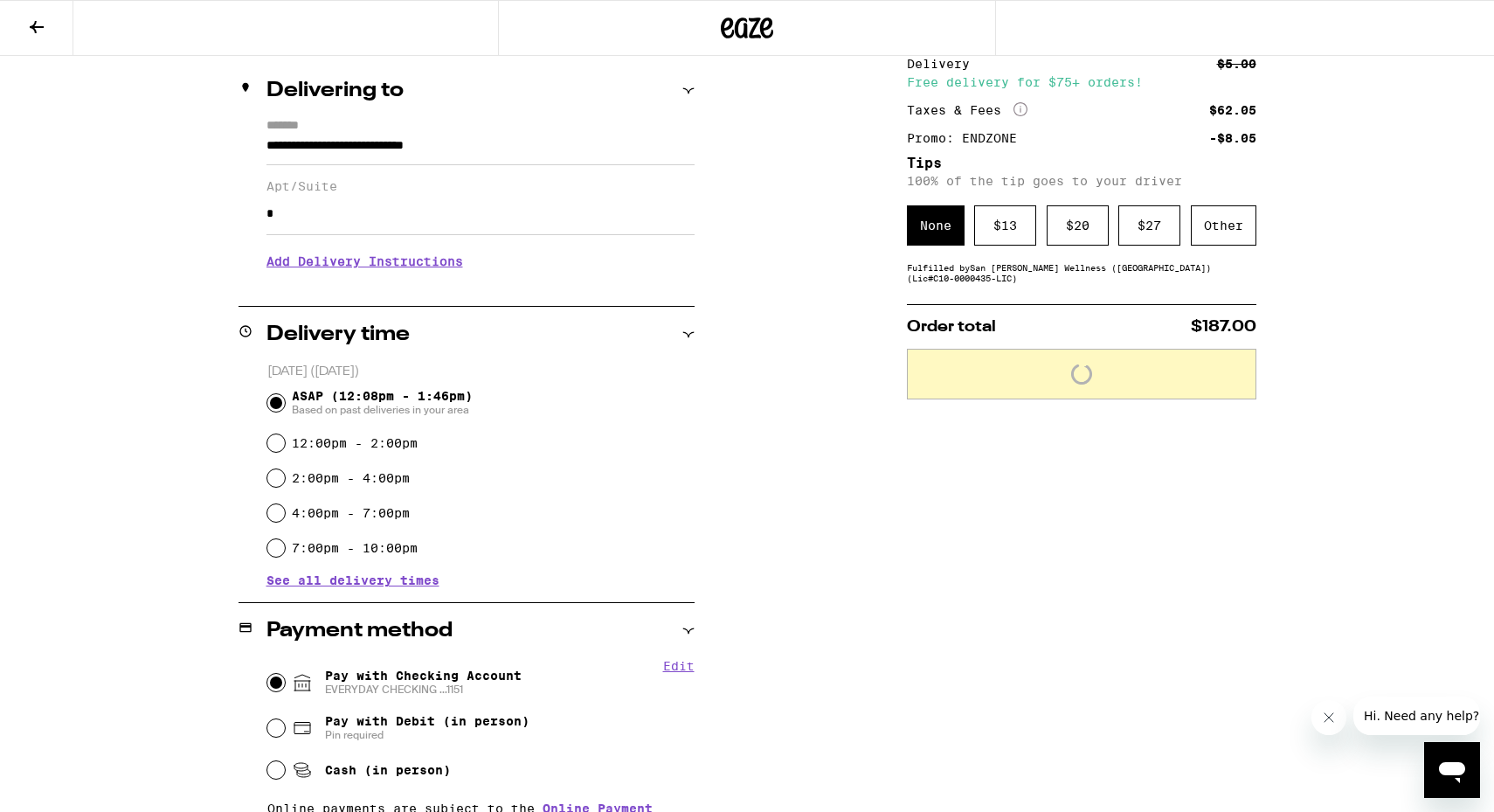
scroll to position [195, 0]
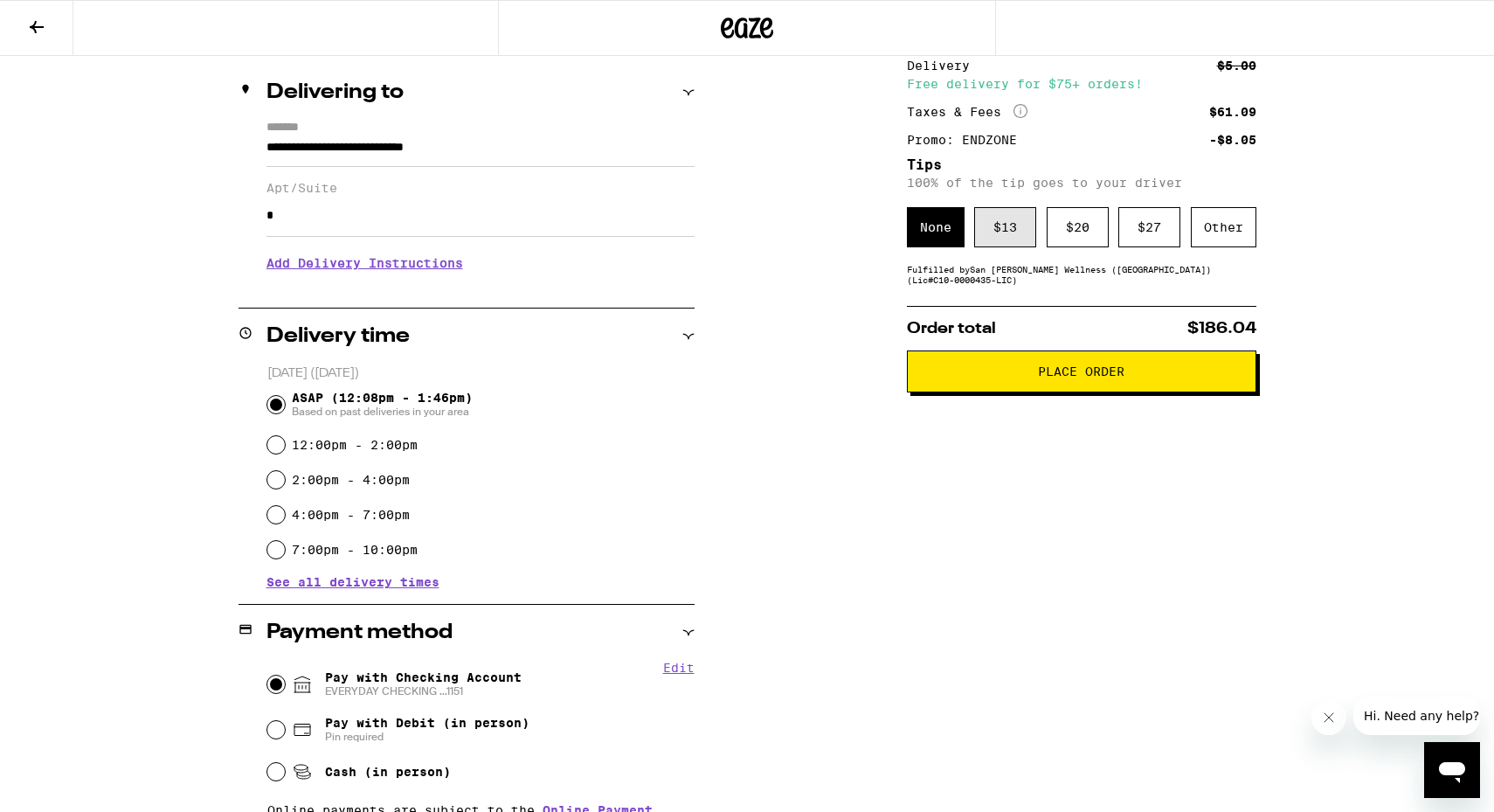
click at [1017, 231] on div "$ 13" at bounding box center [1005, 227] width 62 height 40
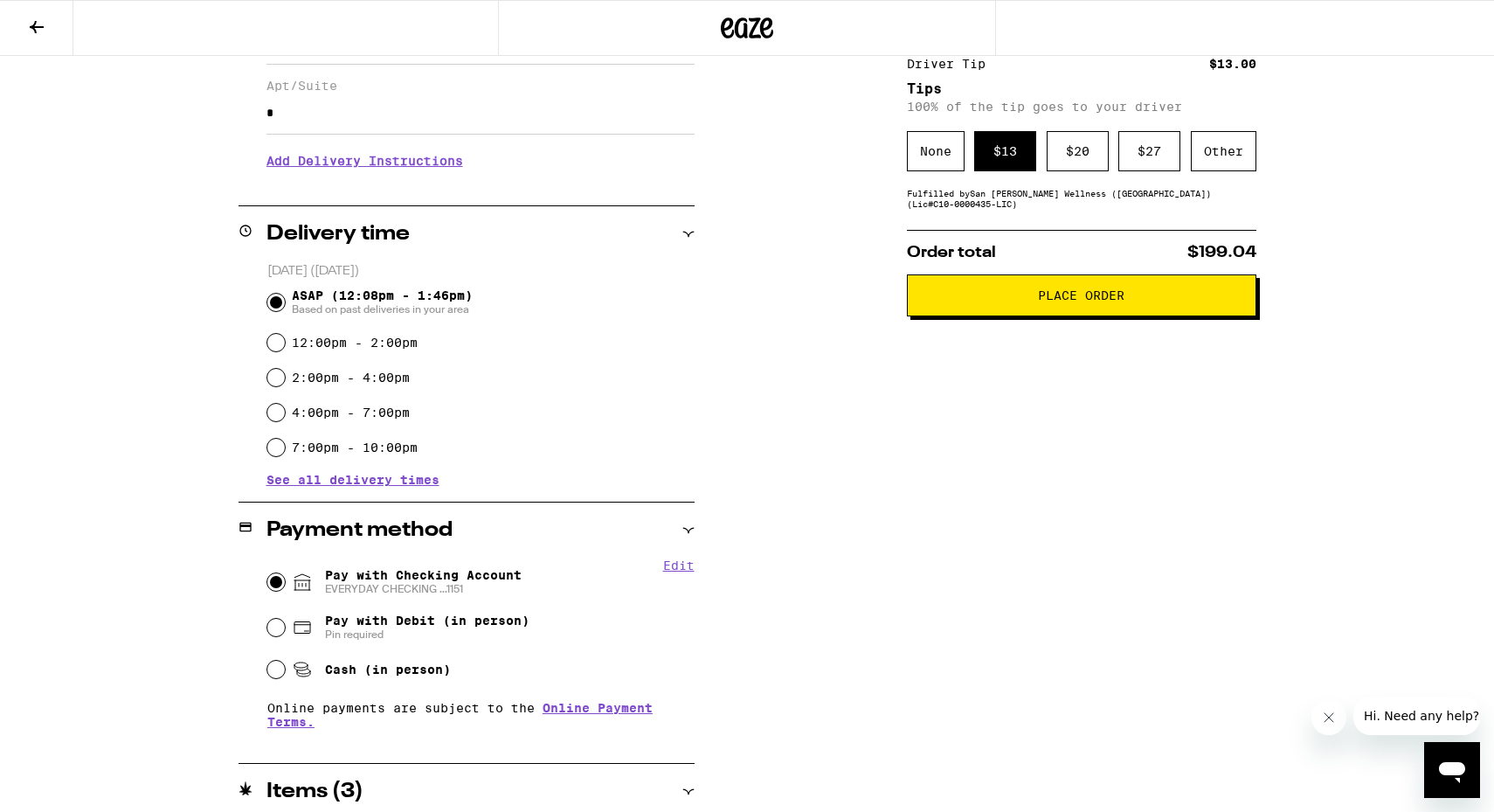
scroll to position [0, 0]
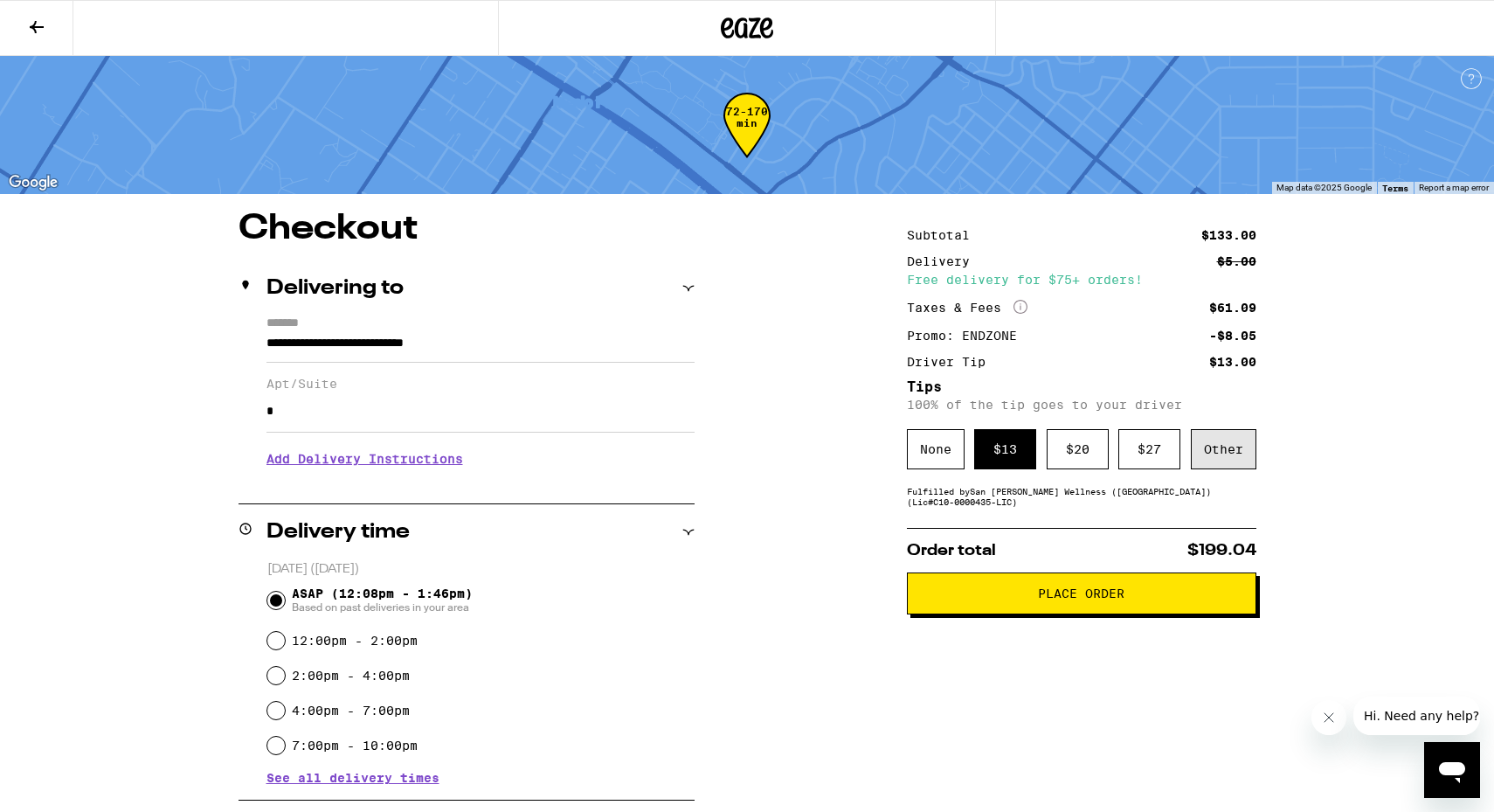
click at [1220, 468] on div "Other" at bounding box center [1224, 450] width 65 height 40
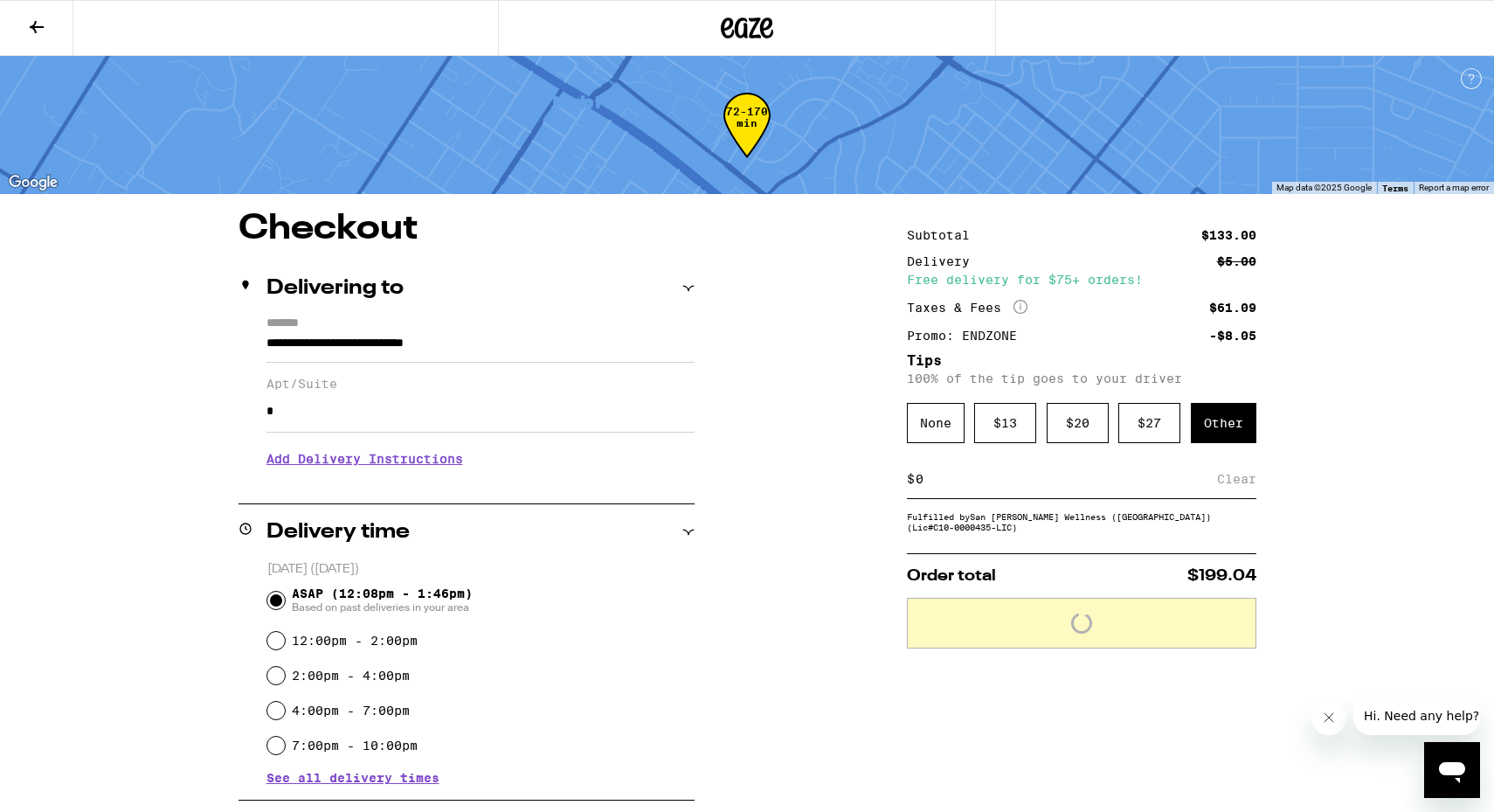
click at [972, 484] on input at bounding box center [1066, 479] width 303 height 16
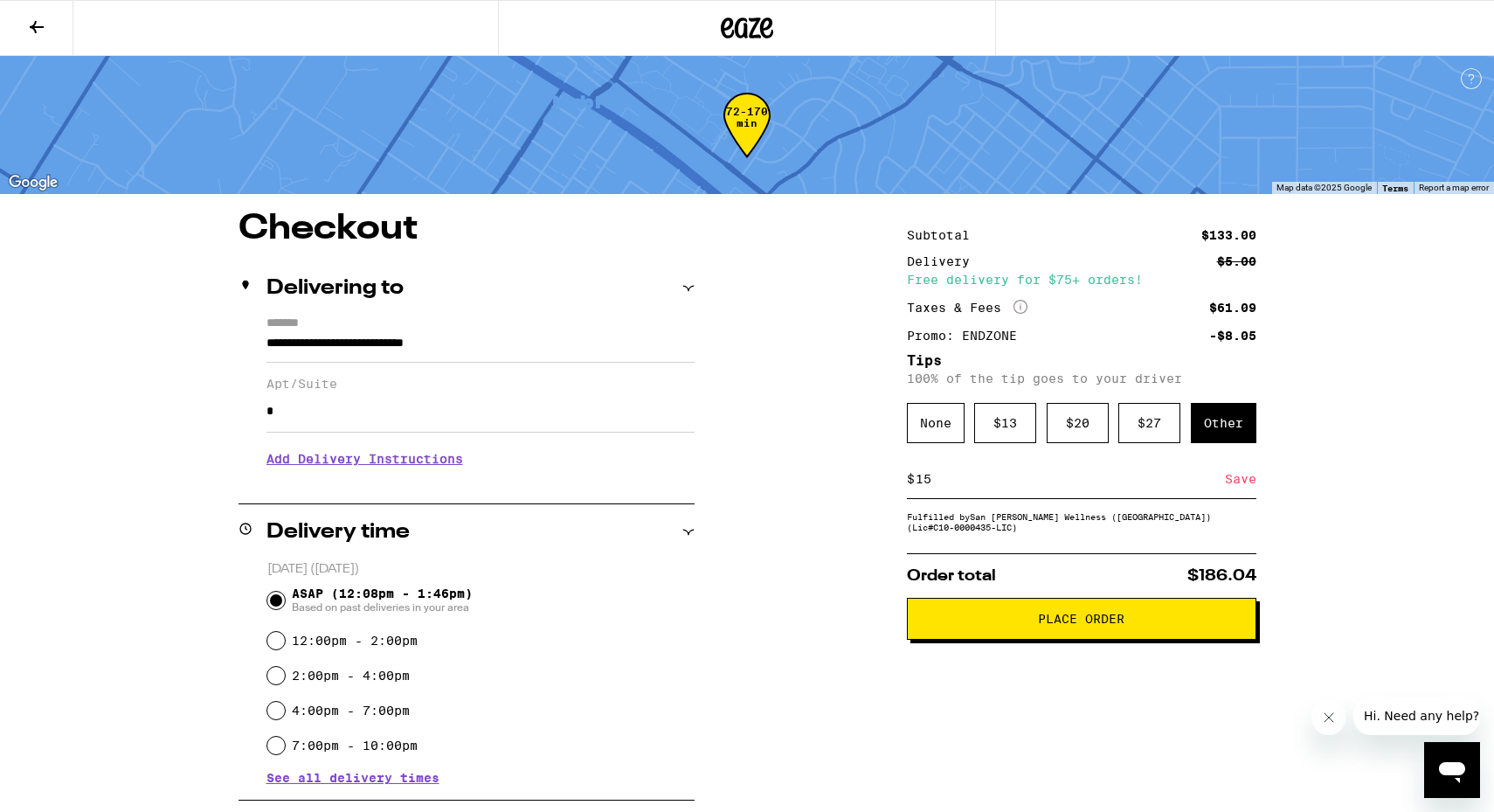
type input "15"
click at [1254, 487] on div "Save" at bounding box center [1241, 479] width 32 height 39
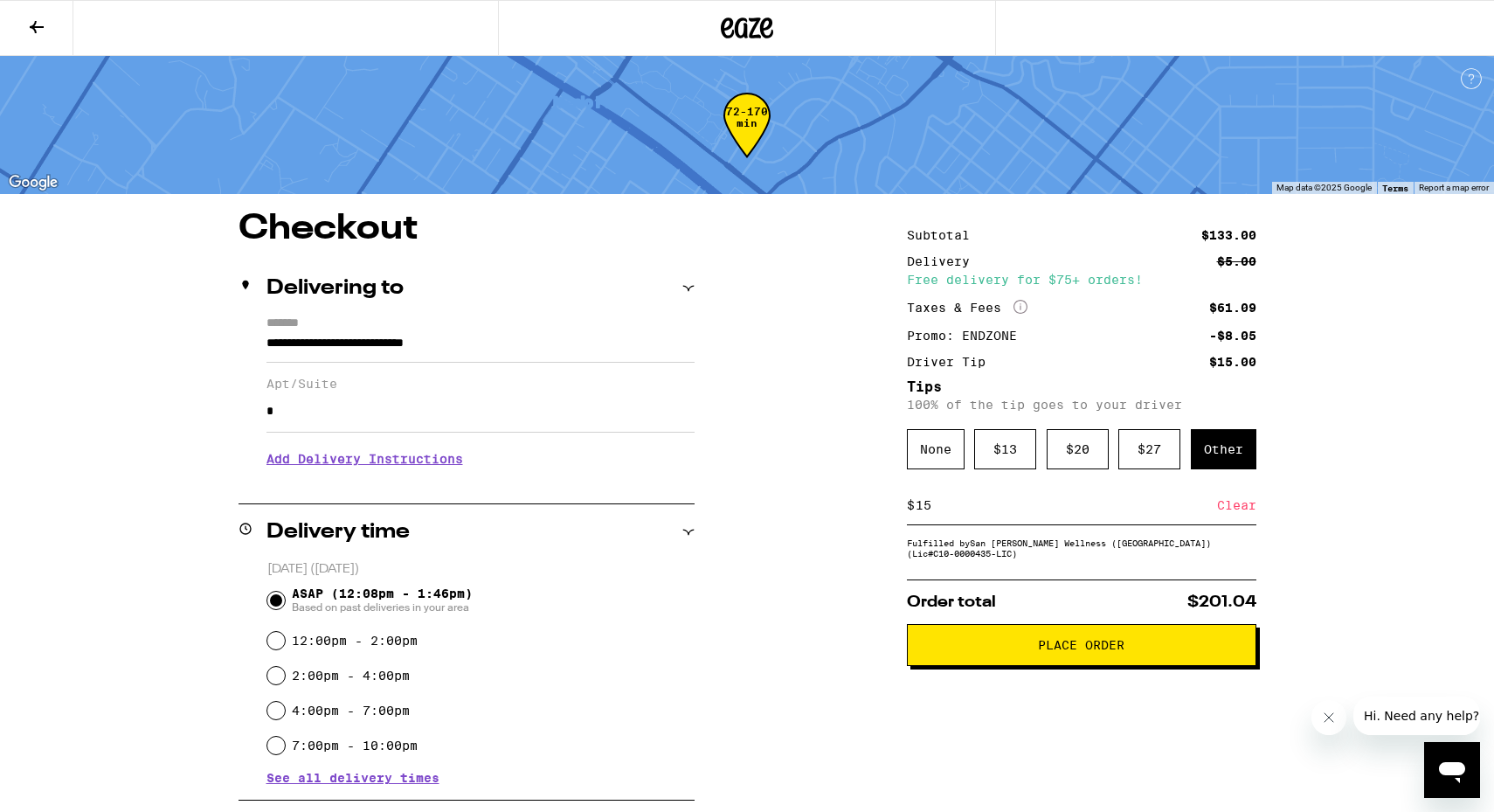
click at [1102, 665] on button "Place Order" at bounding box center [1081, 645] width 349 height 42
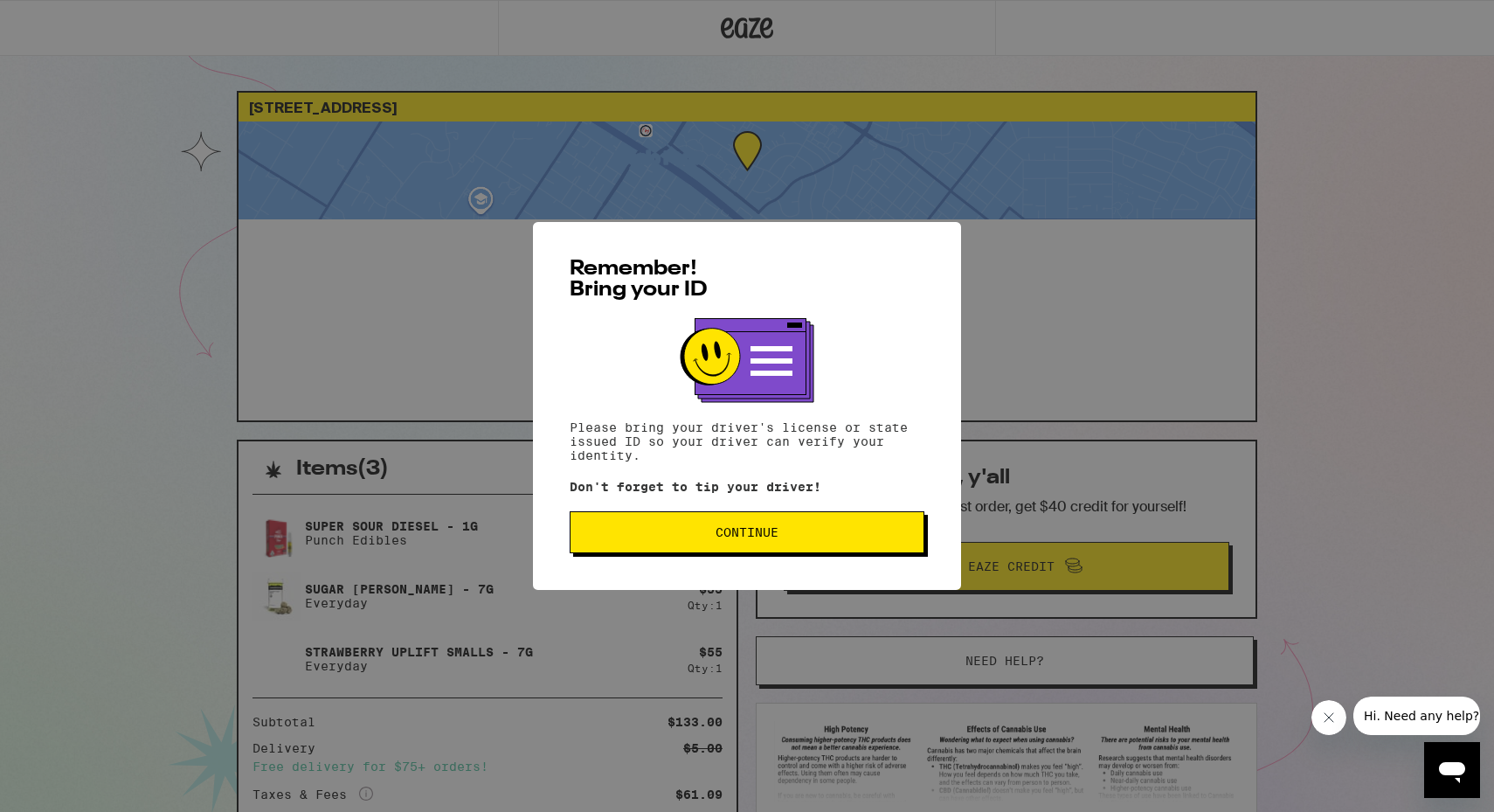
click at [680, 564] on div "Remember! Bring your ID Please bring your driver's license or state issued ID s…" at bounding box center [747, 406] width 428 height 368
click at [677, 547] on button "Continue" at bounding box center [747, 532] width 355 height 42
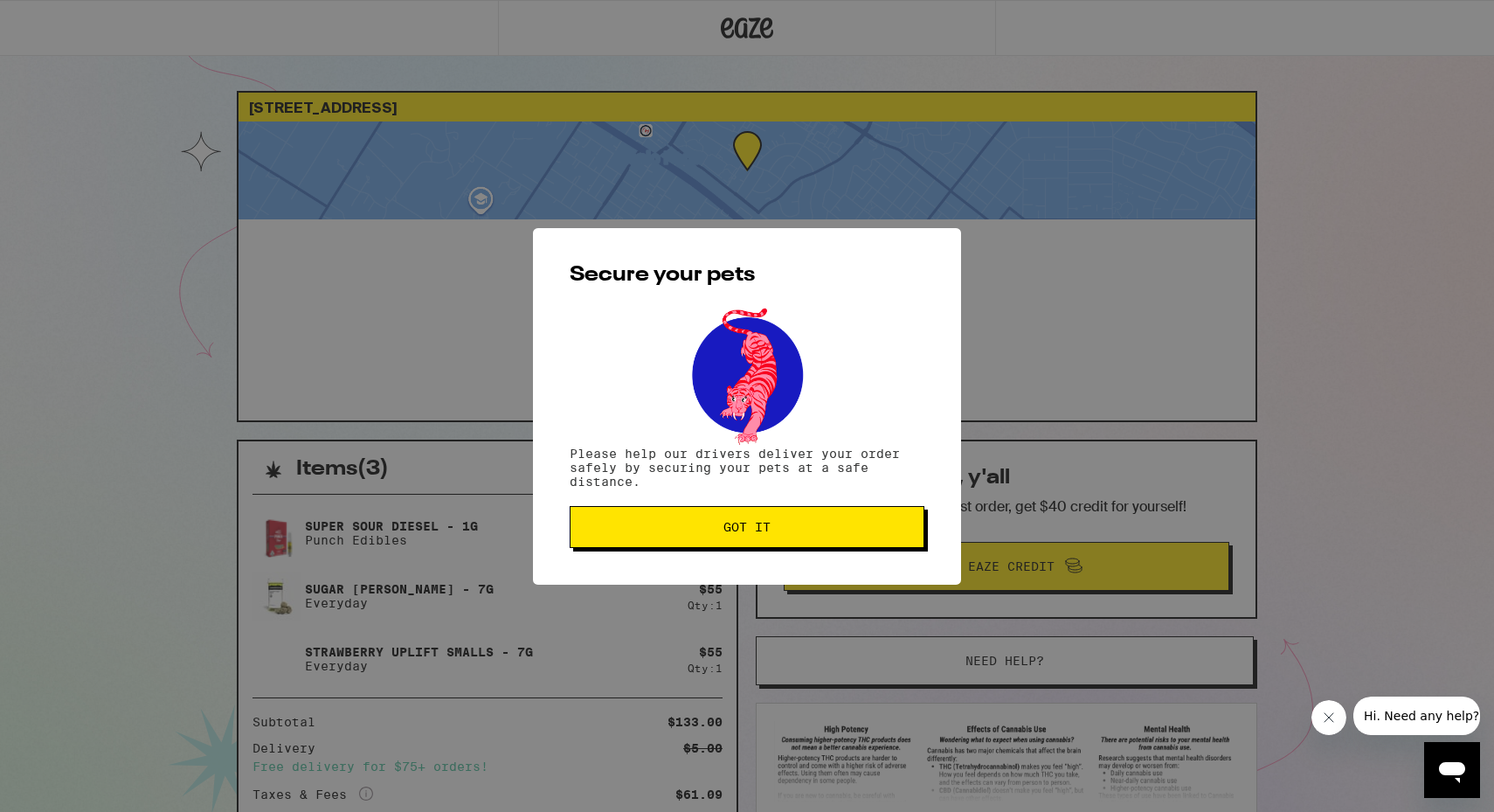
click at [677, 547] on button "Got it" at bounding box center [747, 527] width 355 height 42
